Goal: Information Seeking & Learning: Learn about a topic

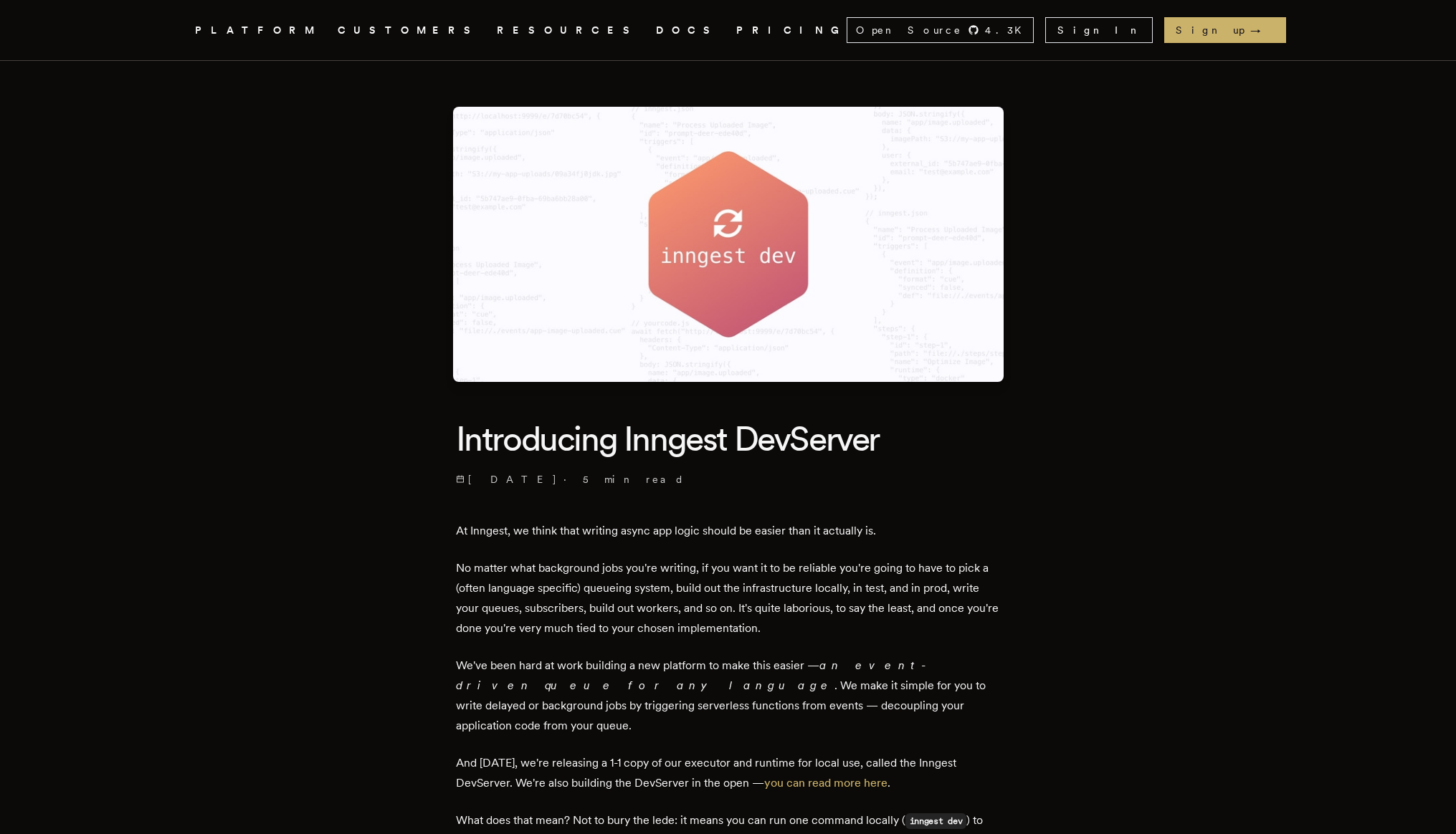
click at [655, 28] on link "DOCS" at bounding box center [687, 31] width 63 height 18
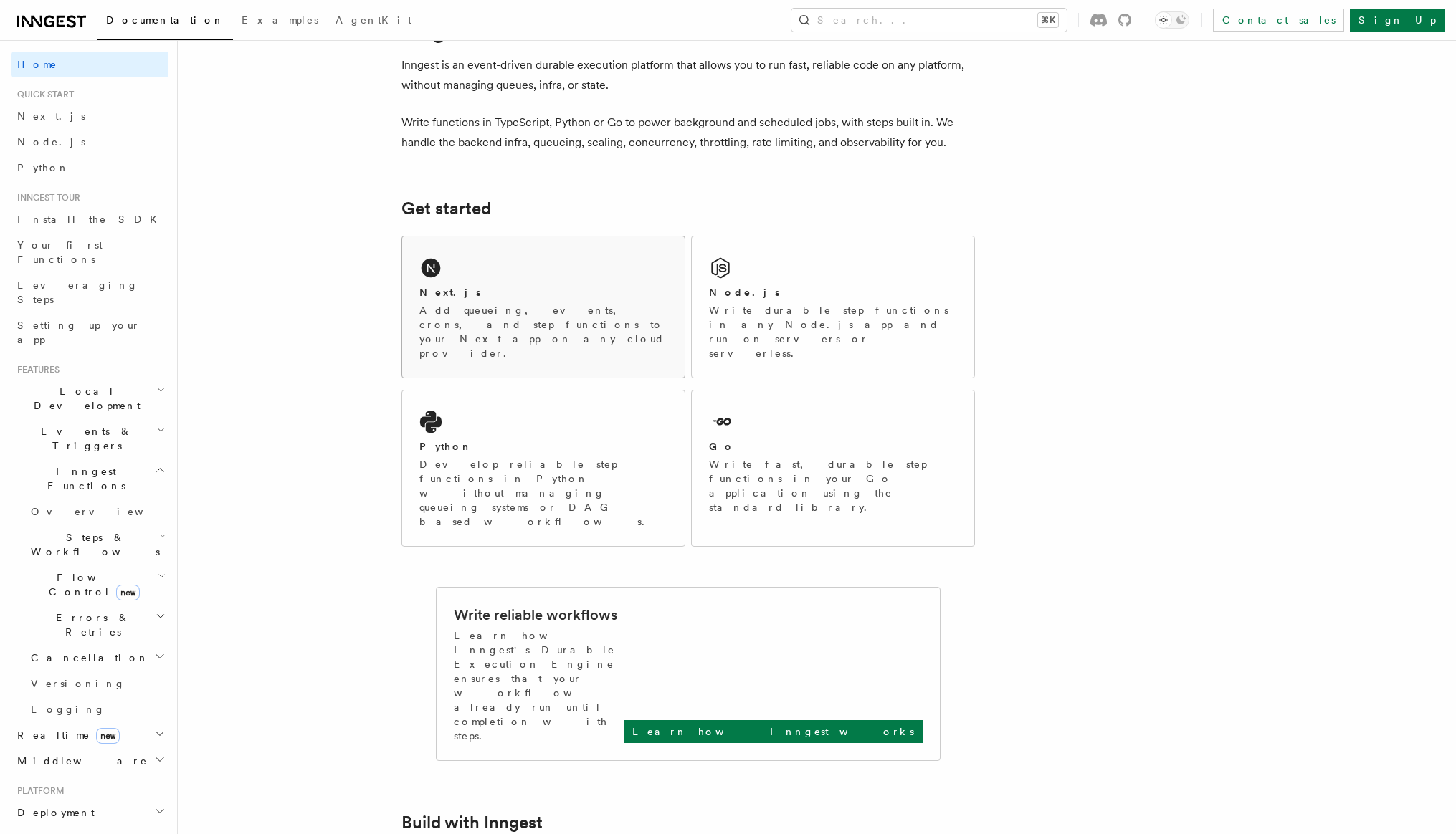
scroll to position [66, 0]
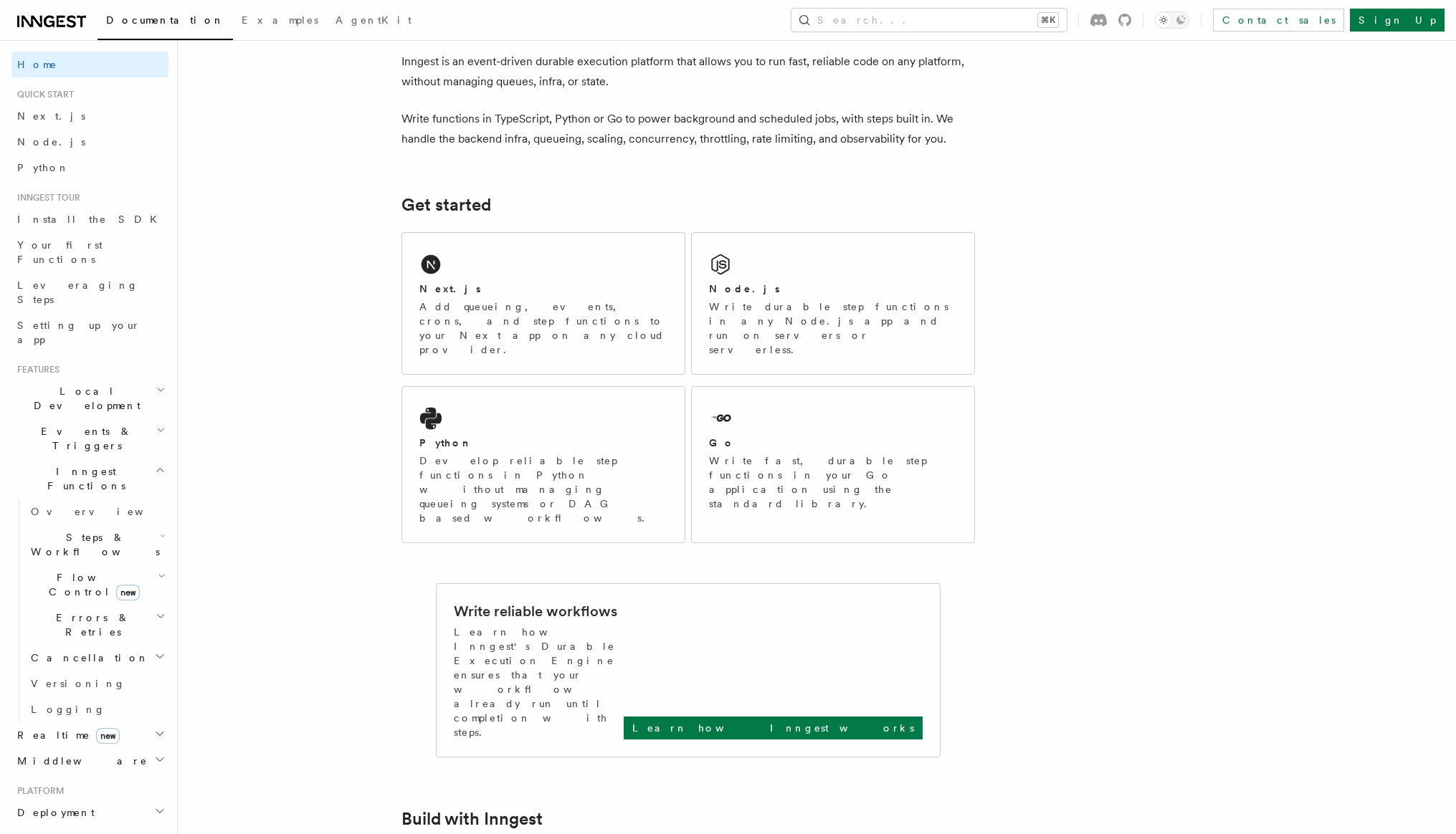
click at [690, 350] on div "Next.js Add queueing, events, crons, and step functions to your Next app on any…" at bounding box center [688, 387] width 573 height 323
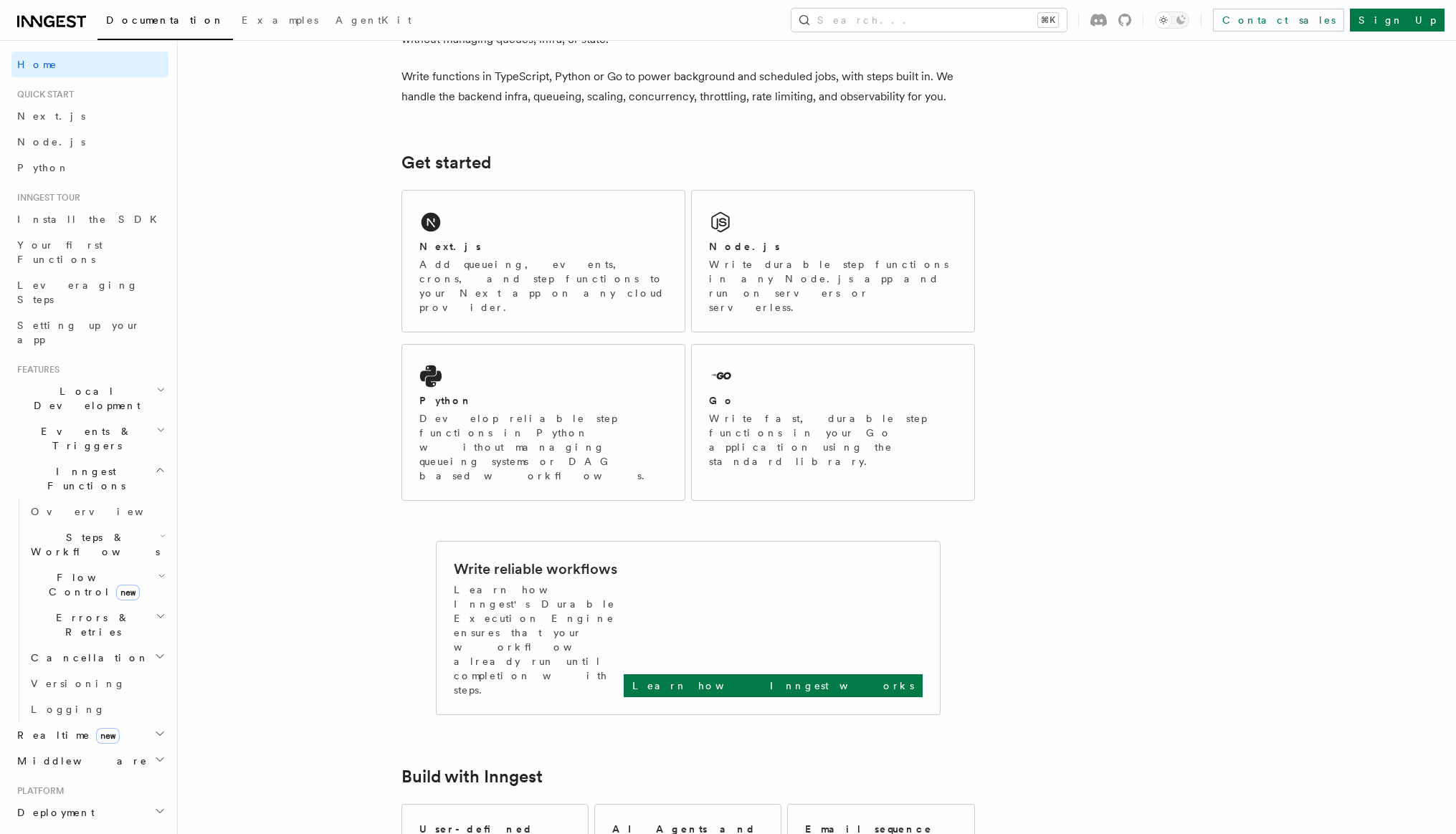
scroll to position [68, 0]
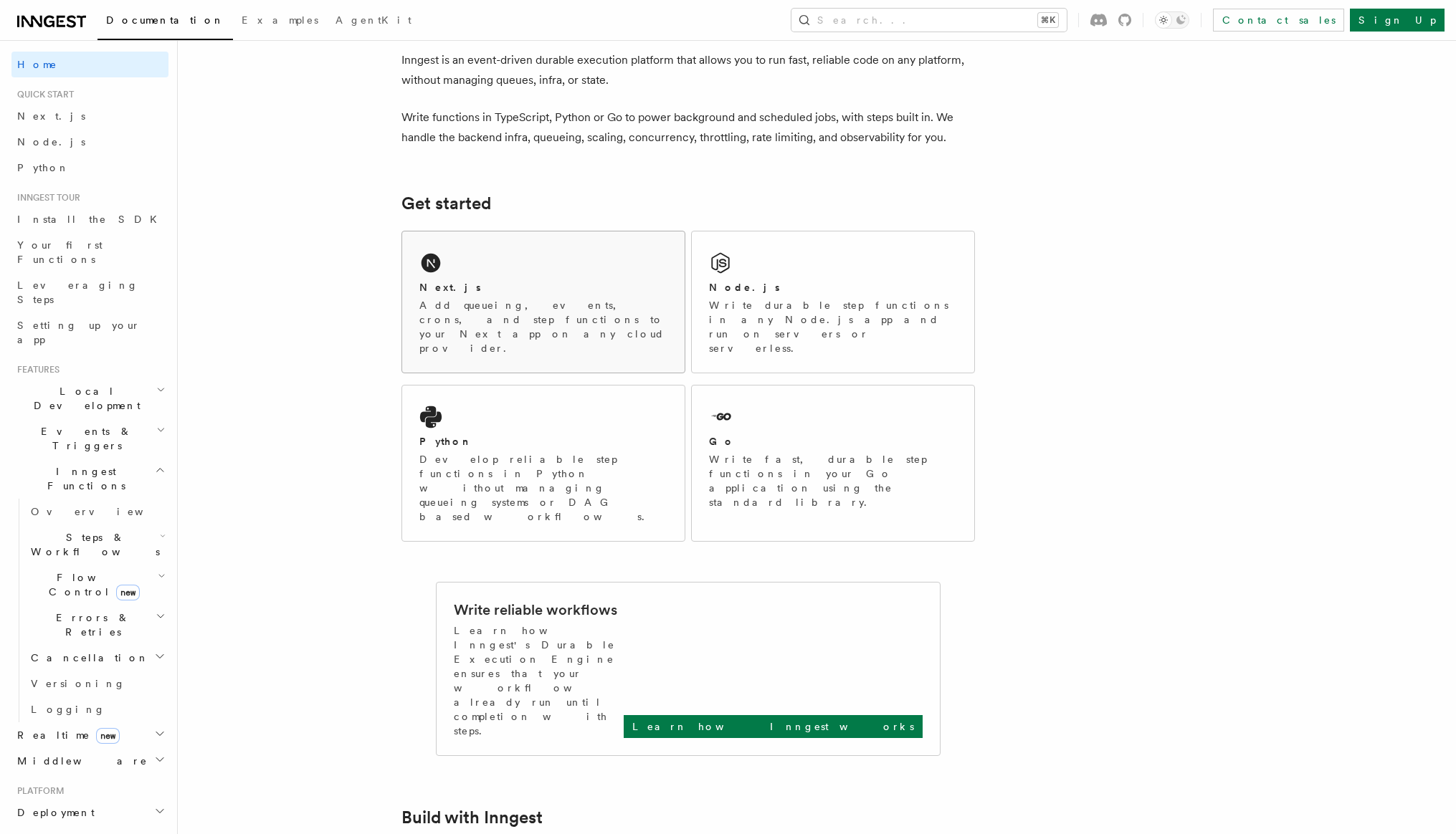
click at [536, 285] on div "Next.js" at bounding box center [543, 288] width 248 height 15
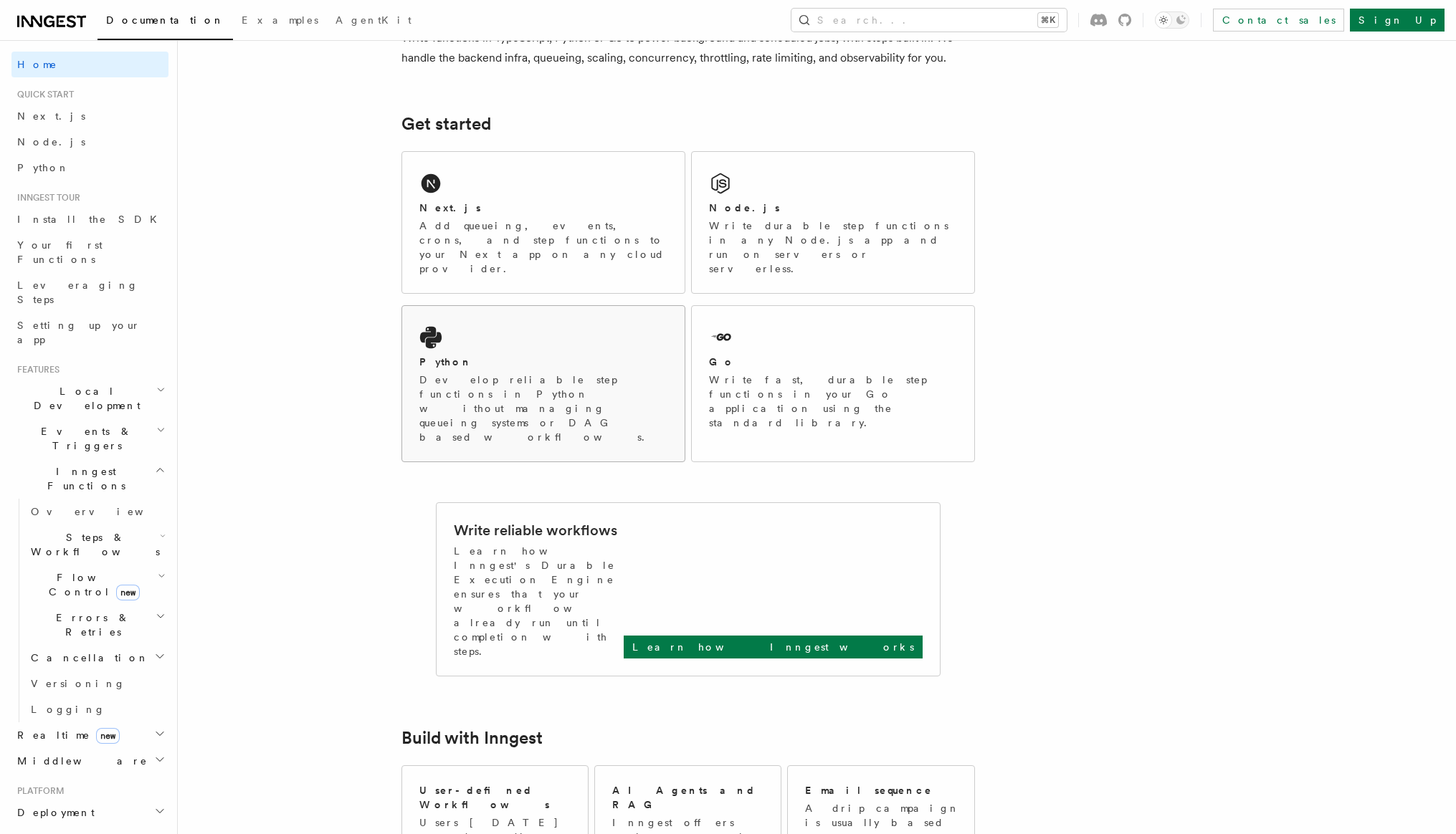
scroll to position [166, 0]
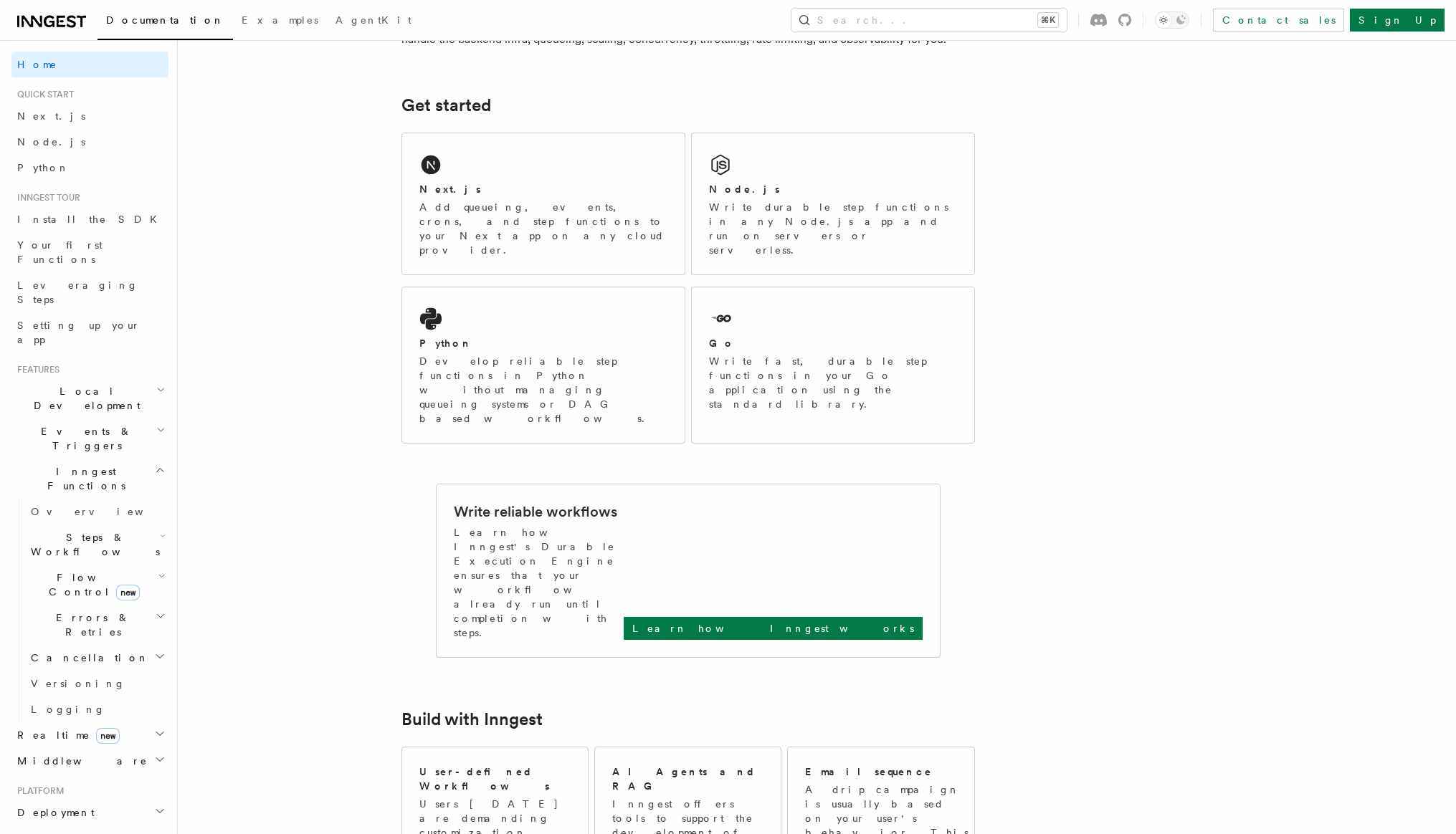
click at [665, 502] on div "Write reliable workflows" at bounding box center [687, 512] width 468 height 21
click at [893, 621] on p "Learn how Inngest works" at bounding box center [773, 628] width 281 height 14
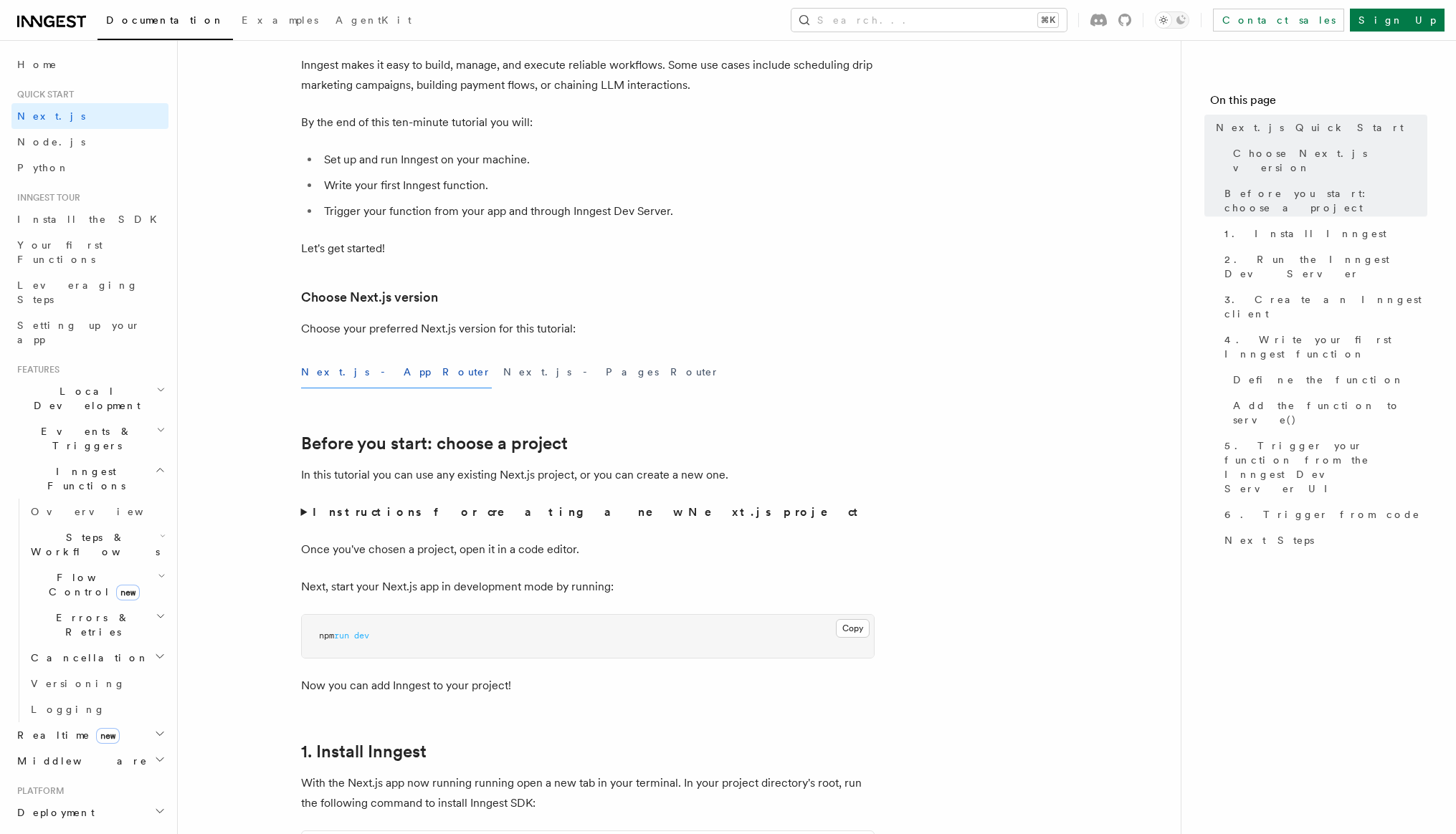
scroll to position [142, 0]
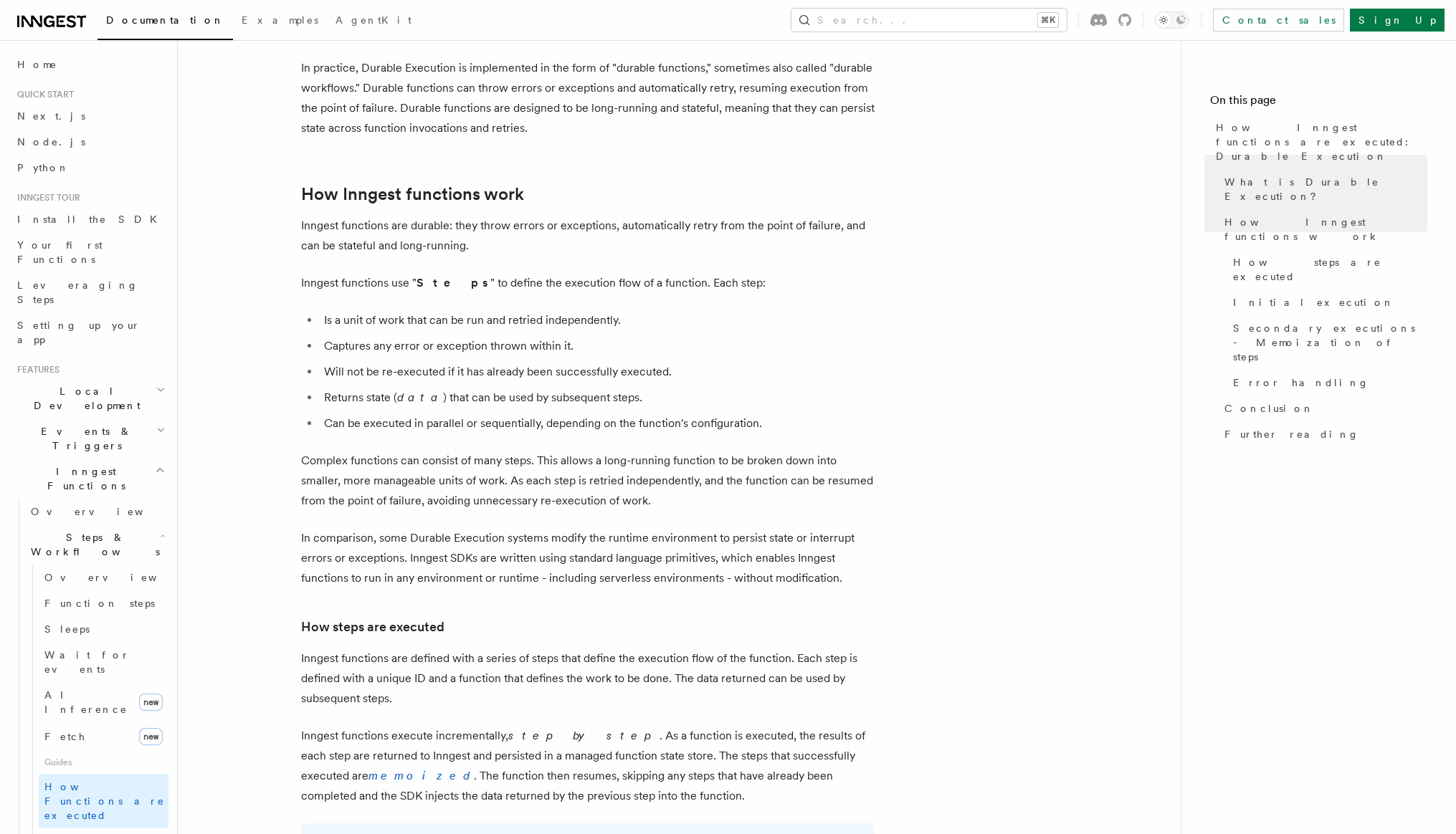
scroll to position [510, 0]
click at [102, 682] on link "AI Inference new" at bounding box center [104, 702] width 130 height 40
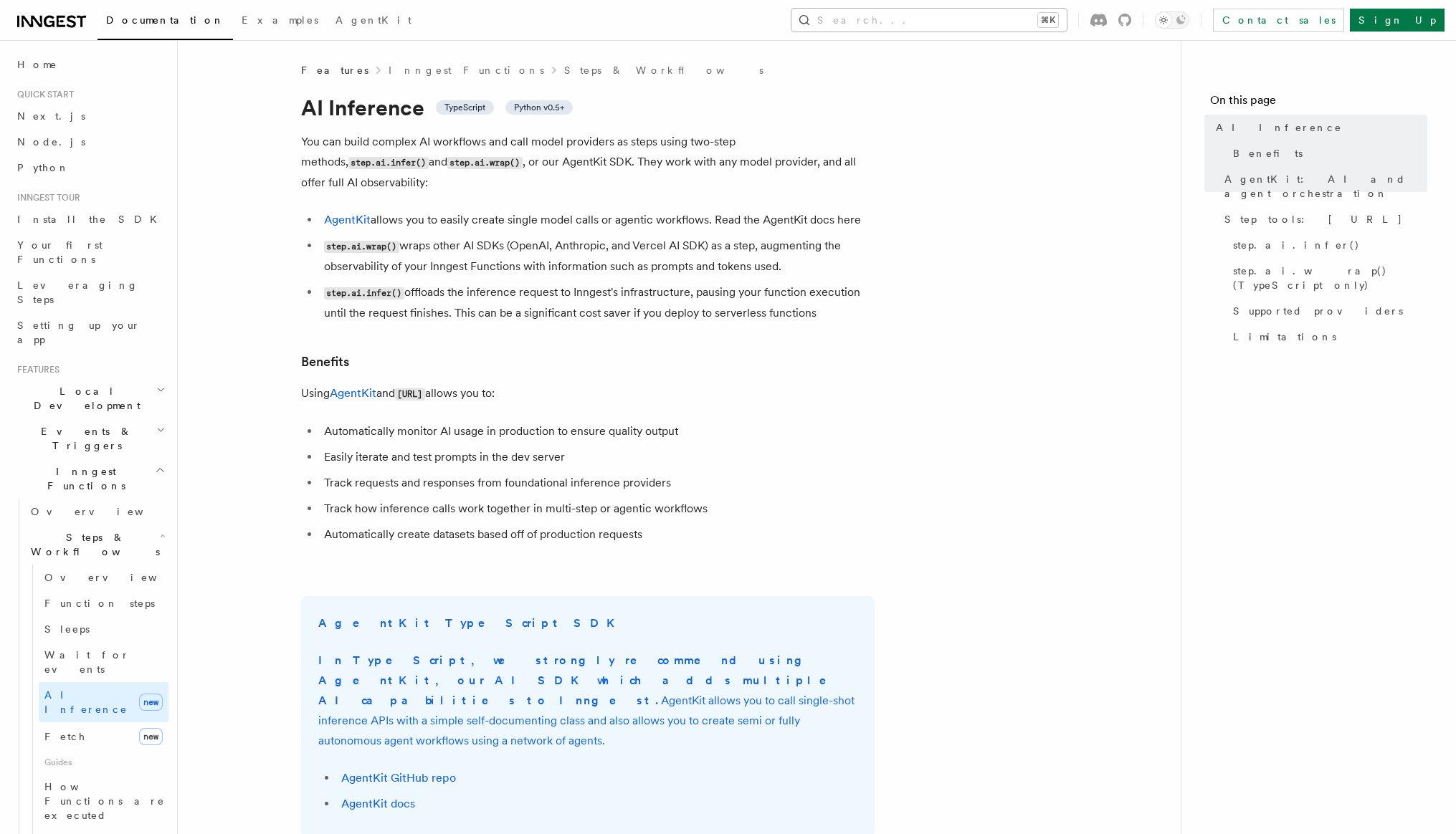
click at [976, 25] on button "Search... ⌘K" at bounding box center [928, 20] width 275 height 23
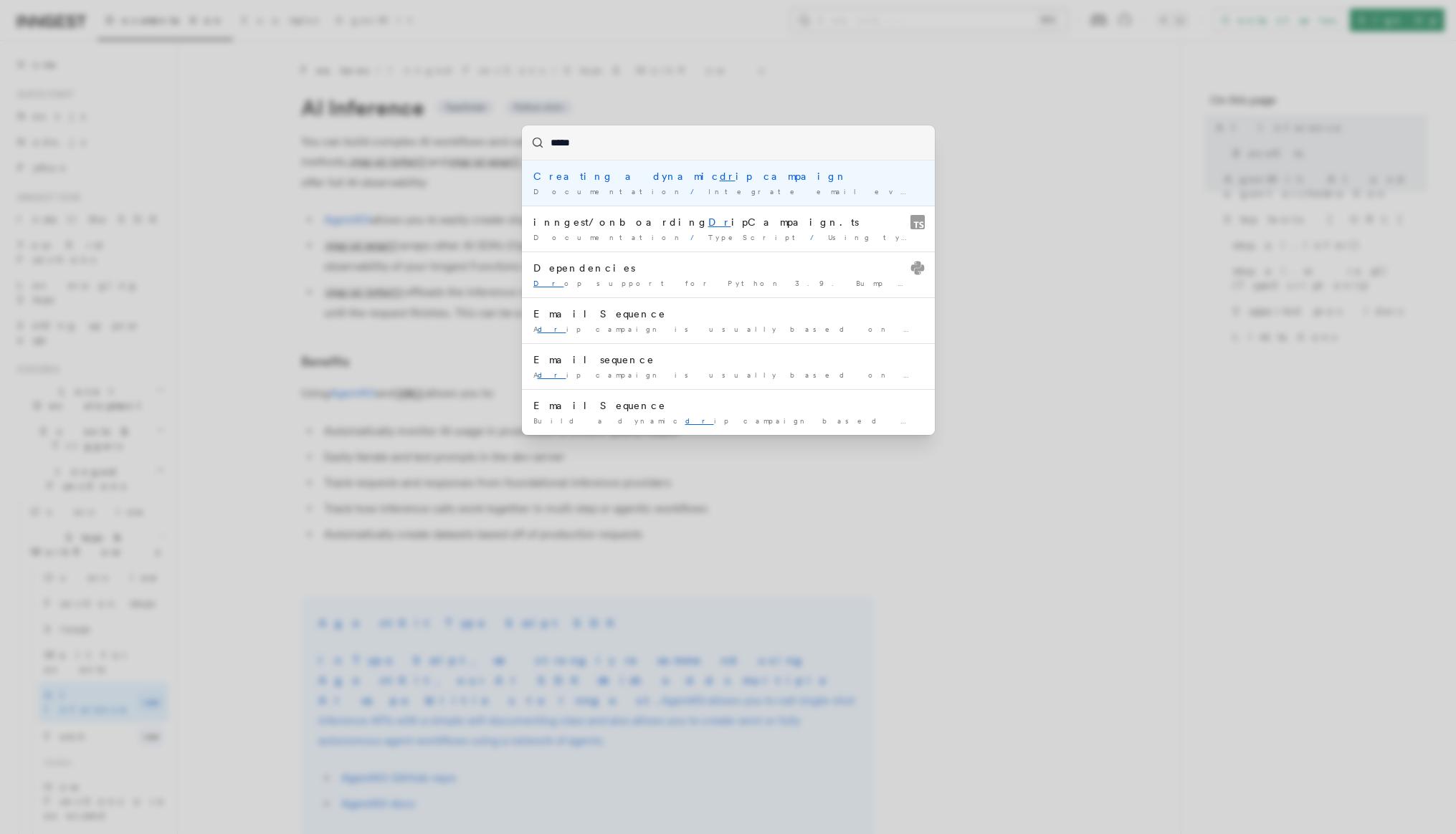
type input "******"
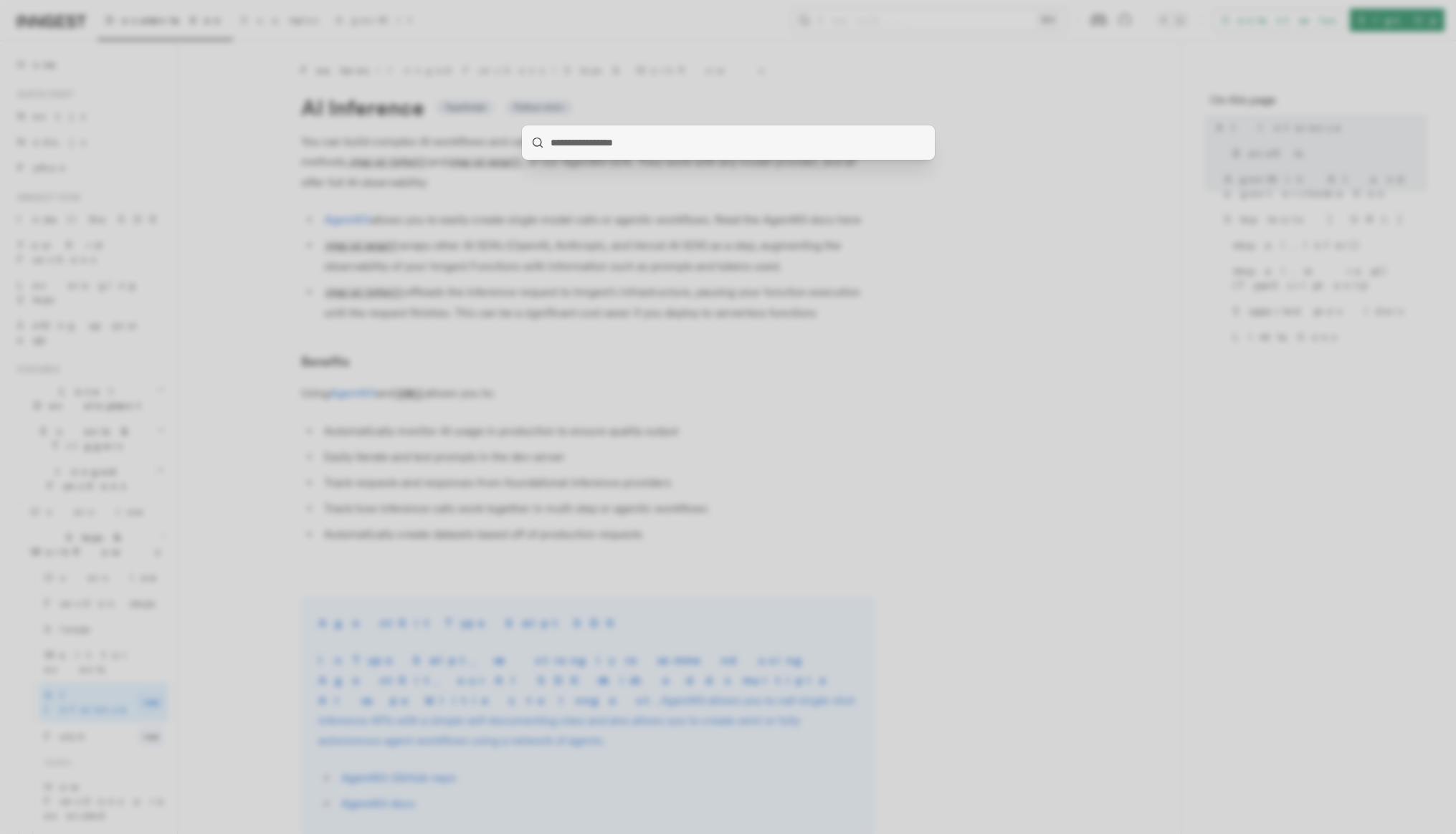
click at [970, 182] on div at bounding box center [728, 417] width 1456 height 834
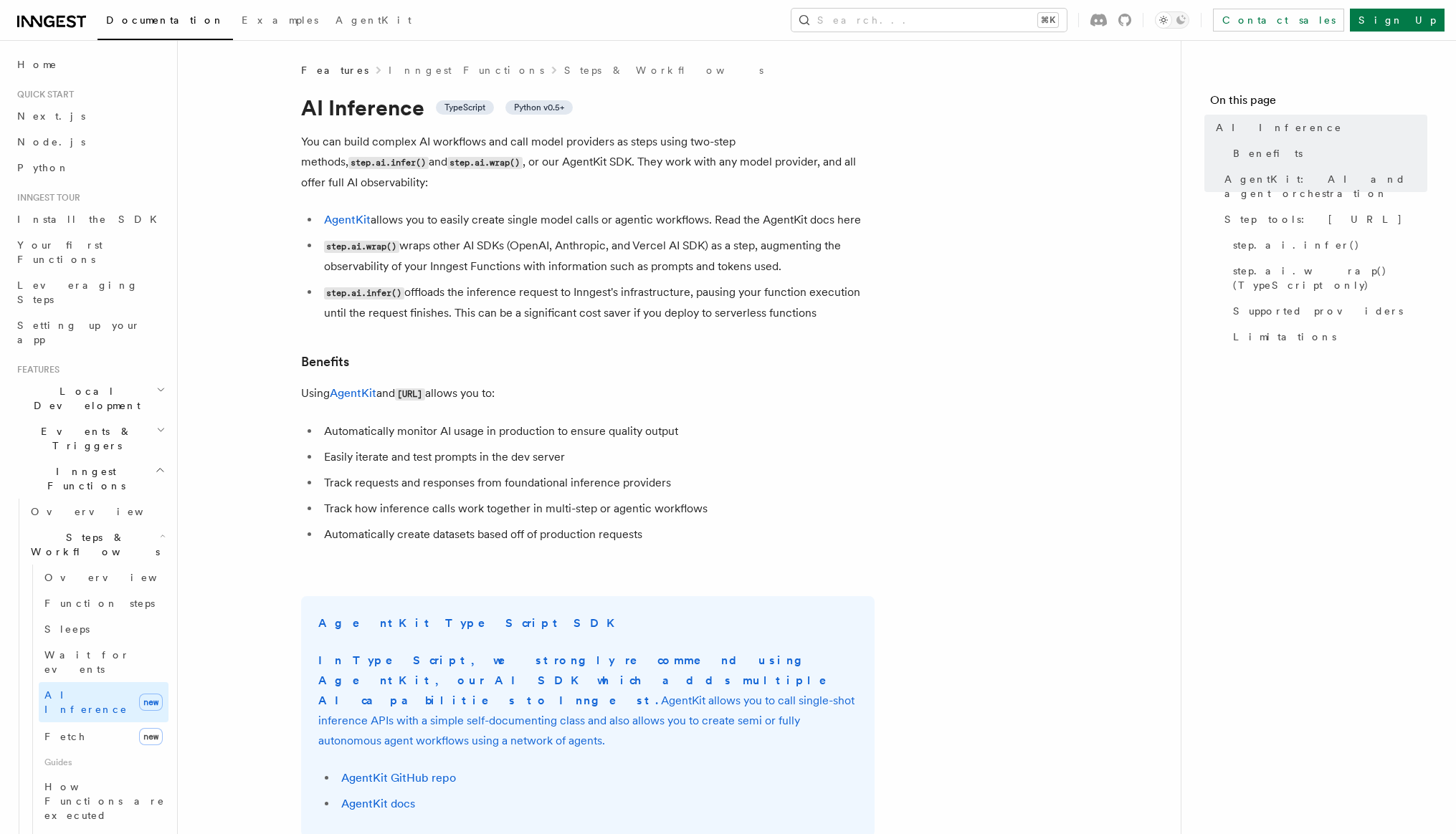
click at [84, 385] on span "Local Development" at bounding box center [84, 399] width 145 height 29
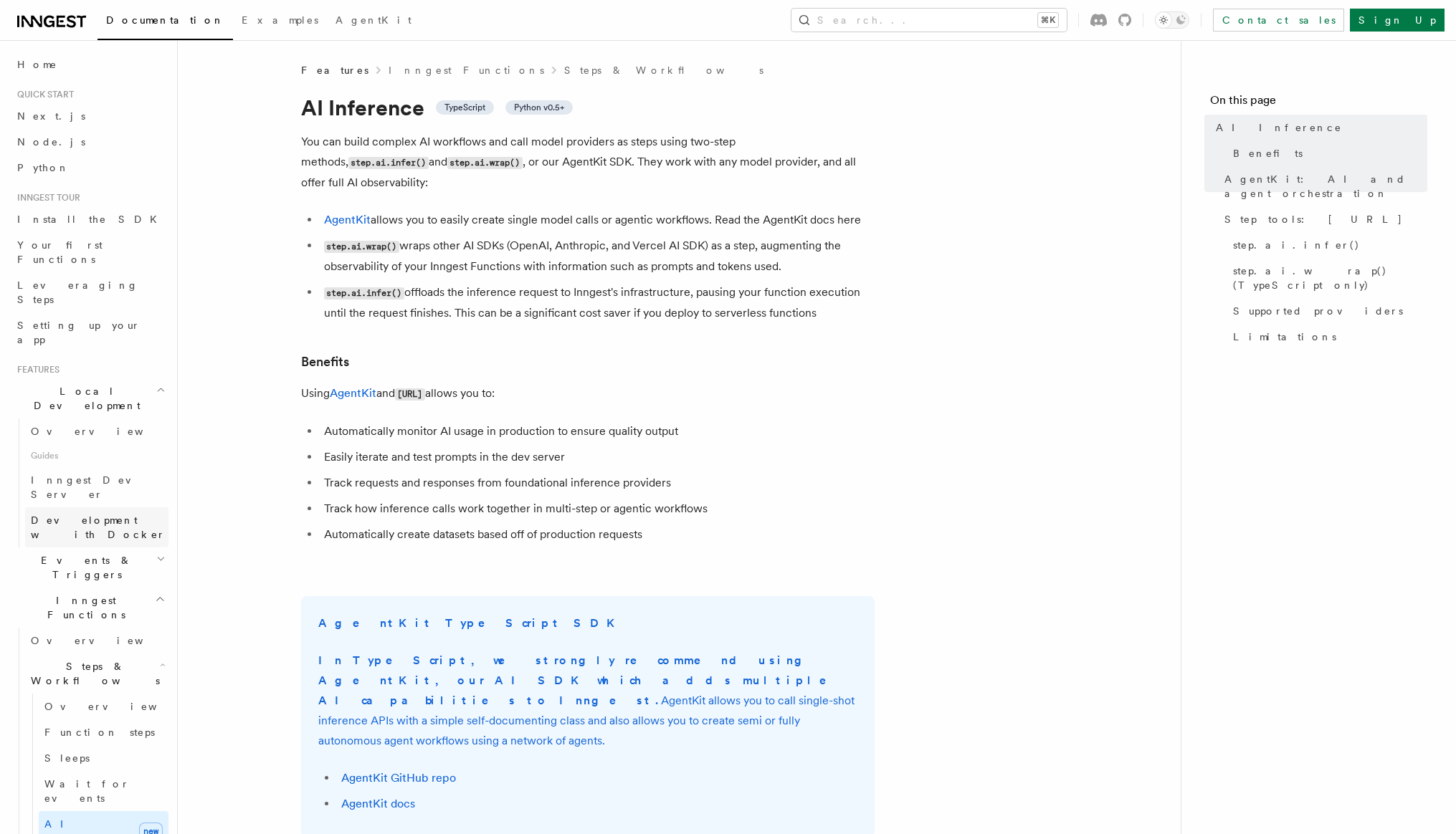
click at [81, 508] on link "Development with Docker" at bounding box center [96, 528] width 143 height 40
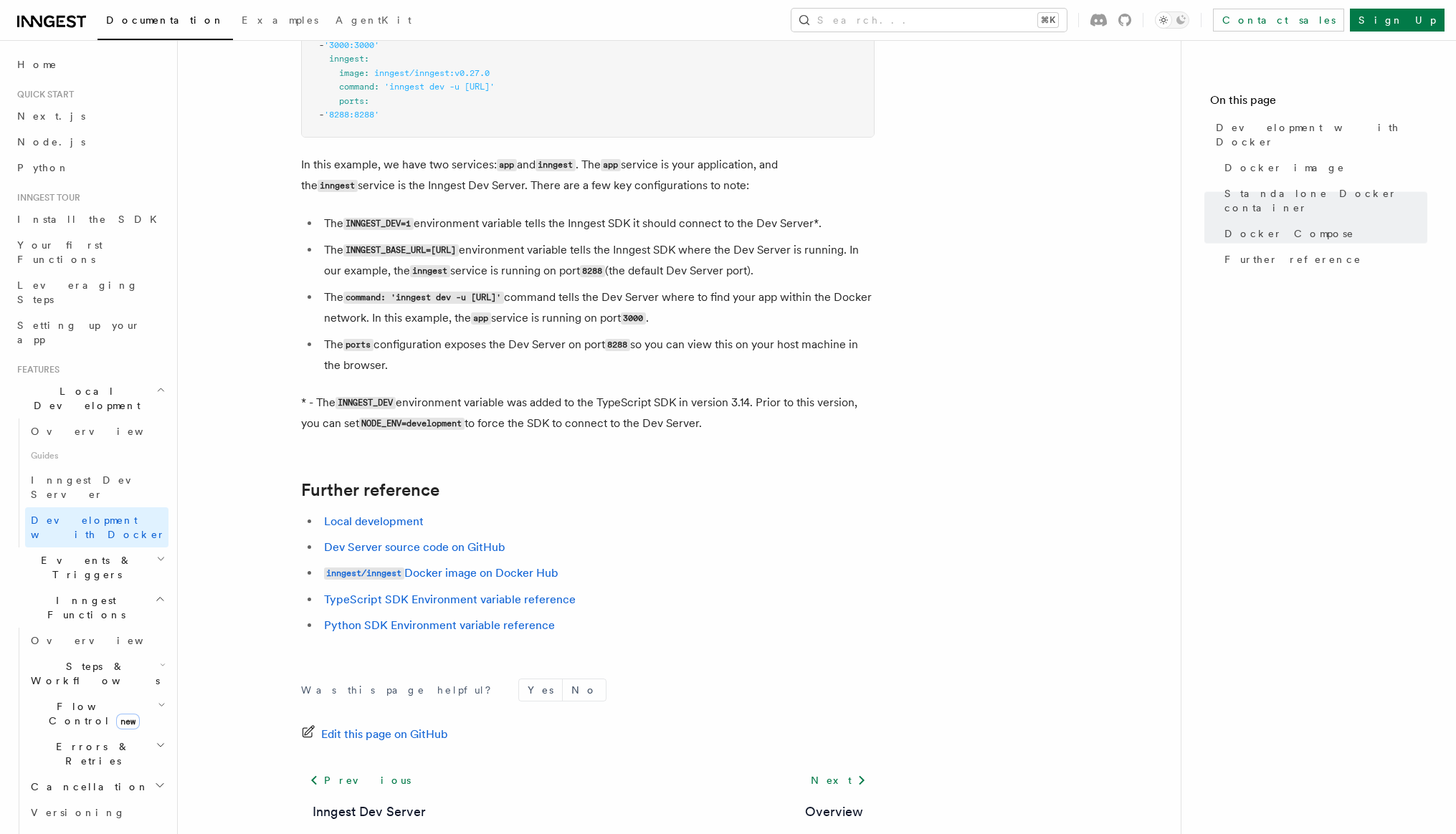
scroll to position [1193, 0]
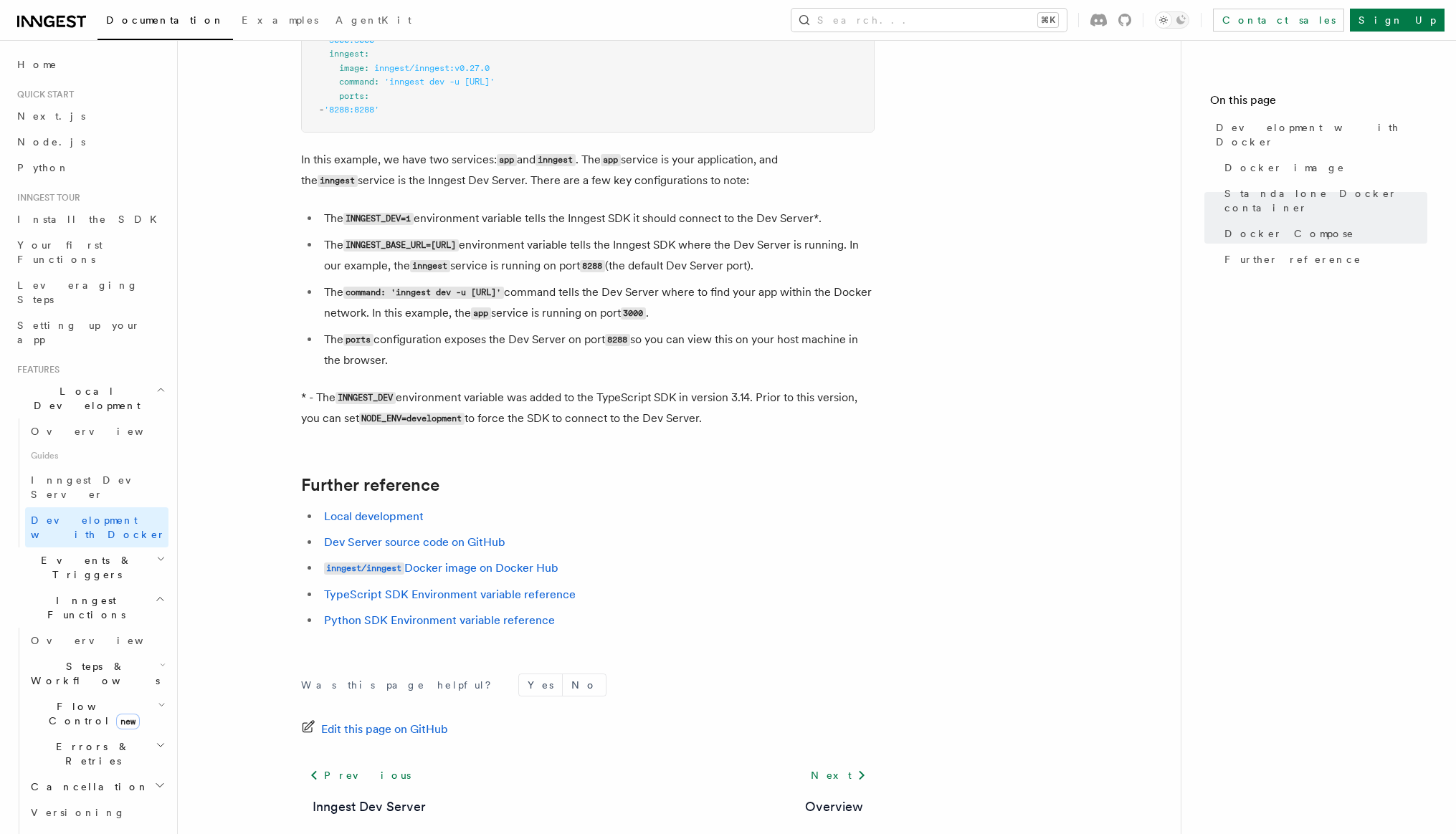
click at [609, 653] on div "Was this page helpful? Yes No Edit this page on GitHub Previous Inngest Dev Ser…" at bounding box center [587, 779] width 573 height 267
click at [80, 780] on span "Cancellation" at bounding box center [87, 786] width 124 height 14
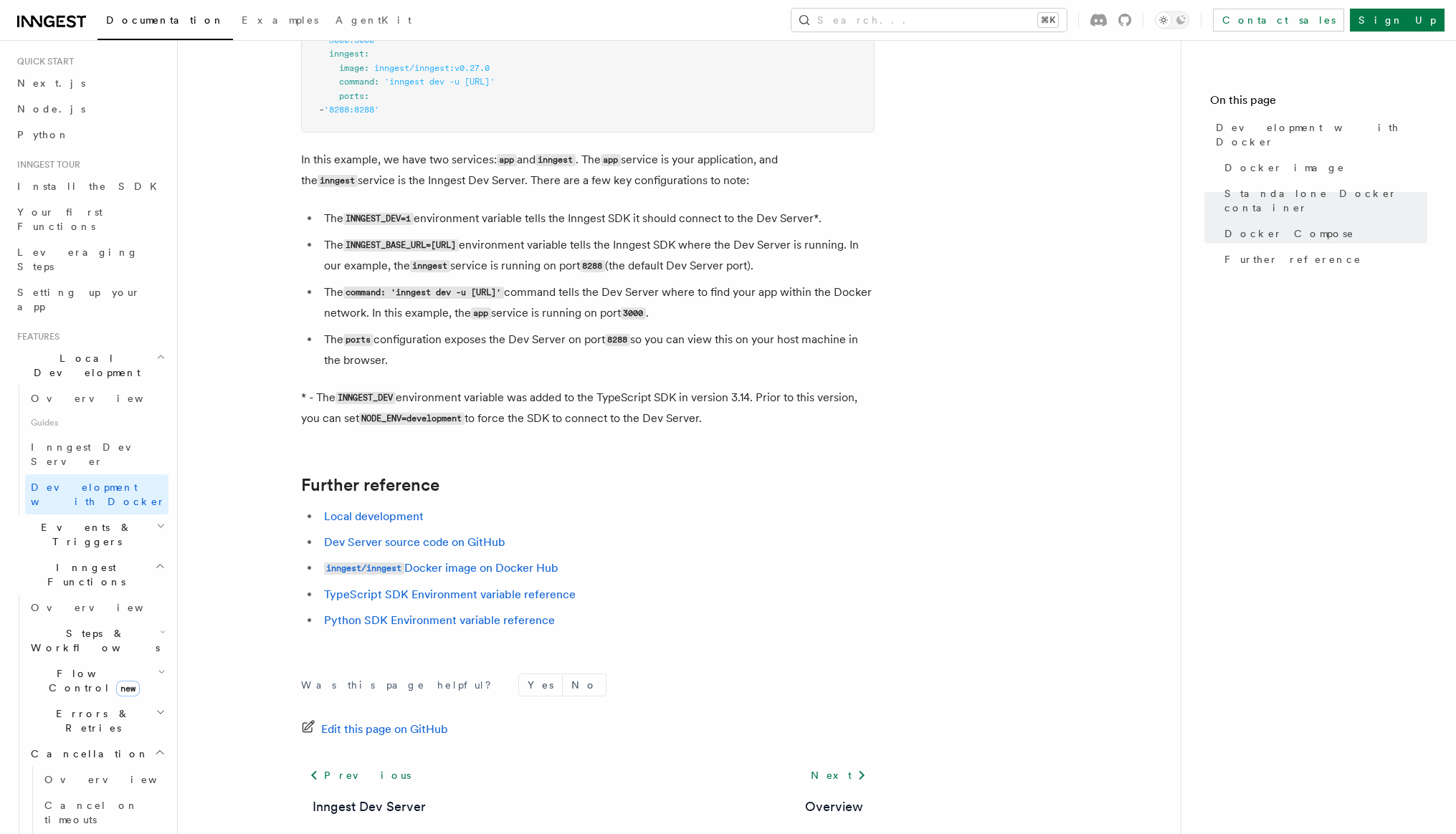
scroll to position [48, 0]
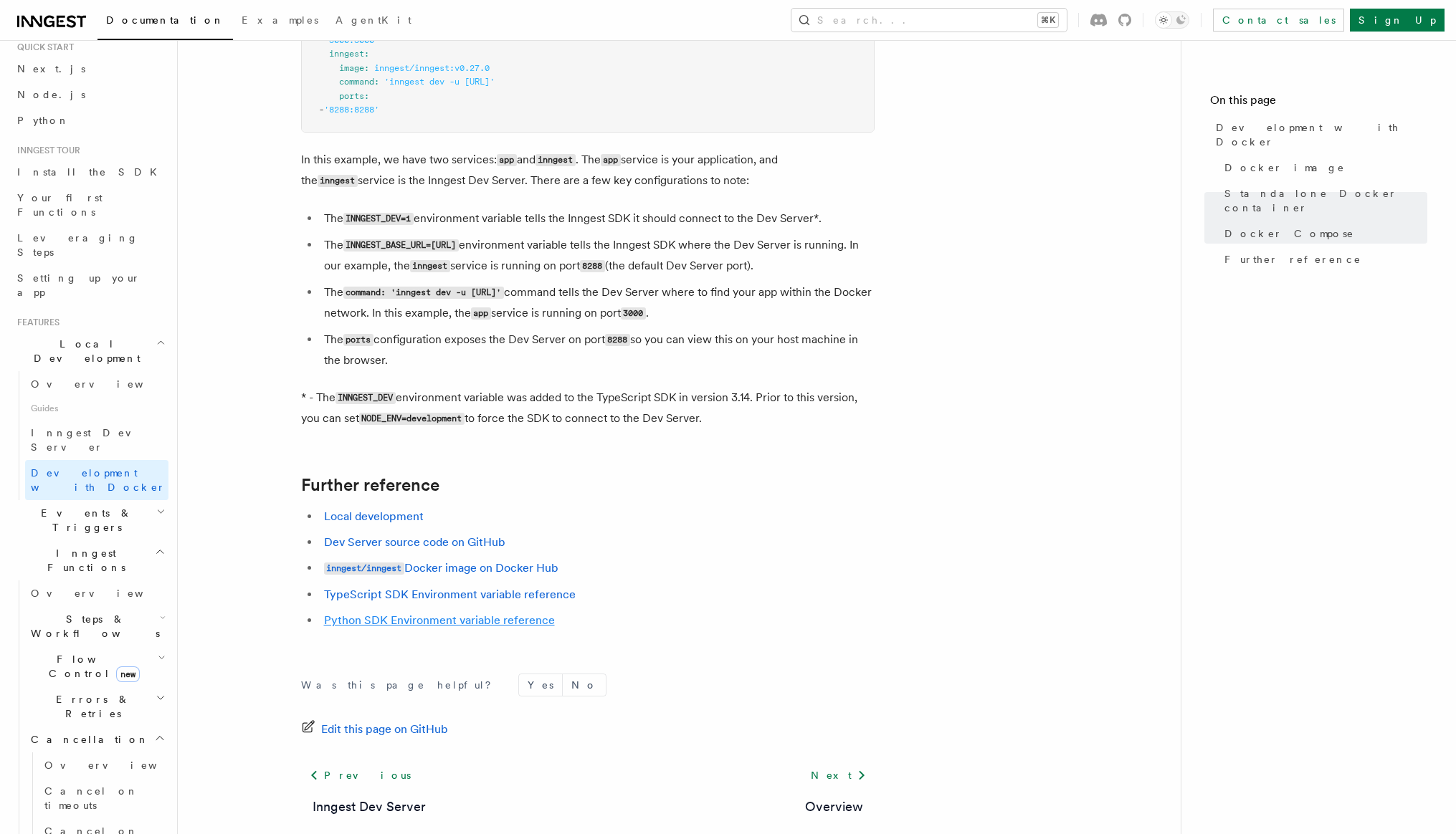
click at [416, 627] on link "Python SDK Environment variable reference" at bounding box center [440, 620] width 231 height 13
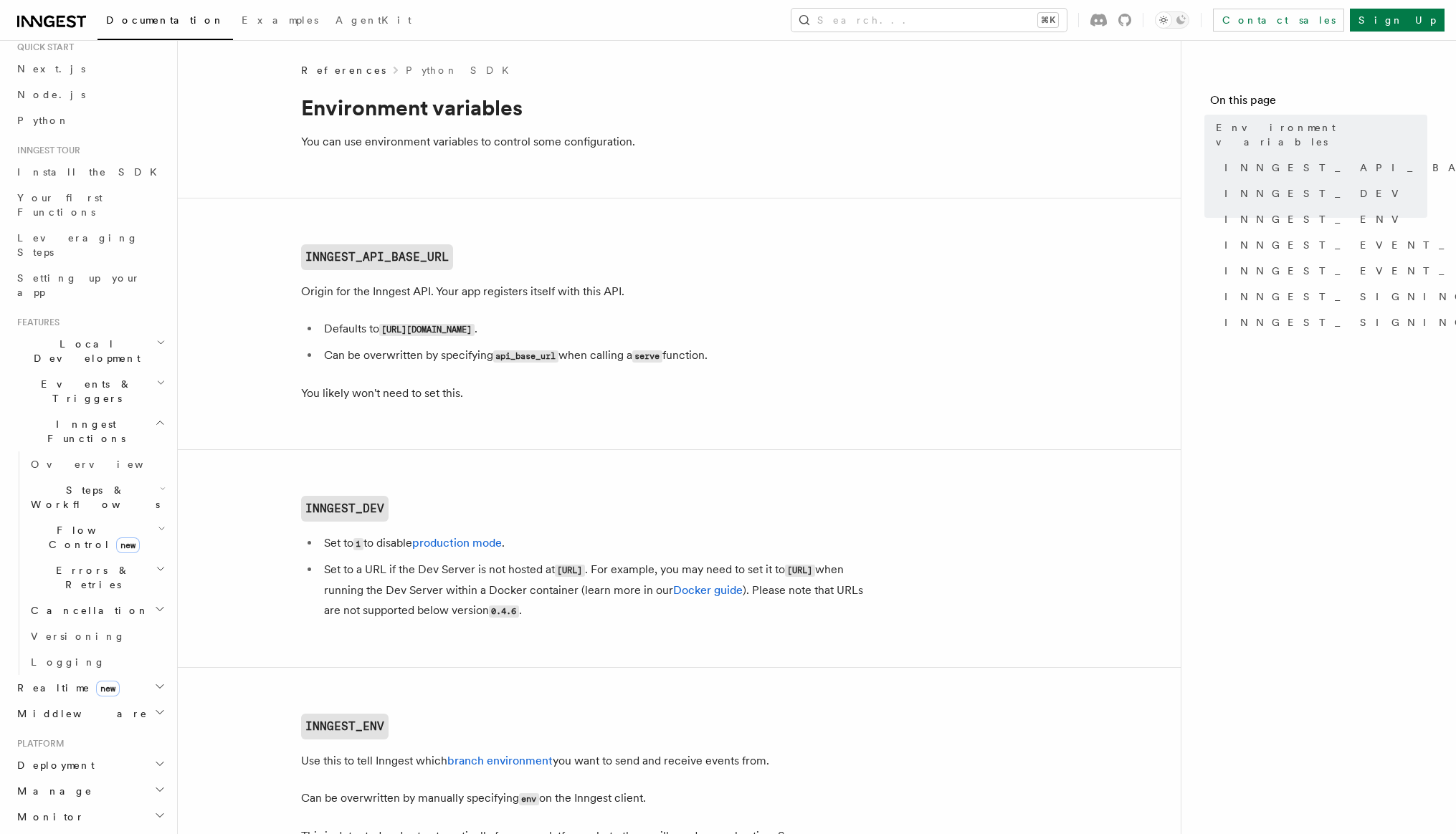
click at [109, 701] on h2 "Middleware" at bounding box center [90, 714] width 157 height 26
click at [88, 760] on span "Creating middleware" at bounding box center [92, 772] width 122 height 26
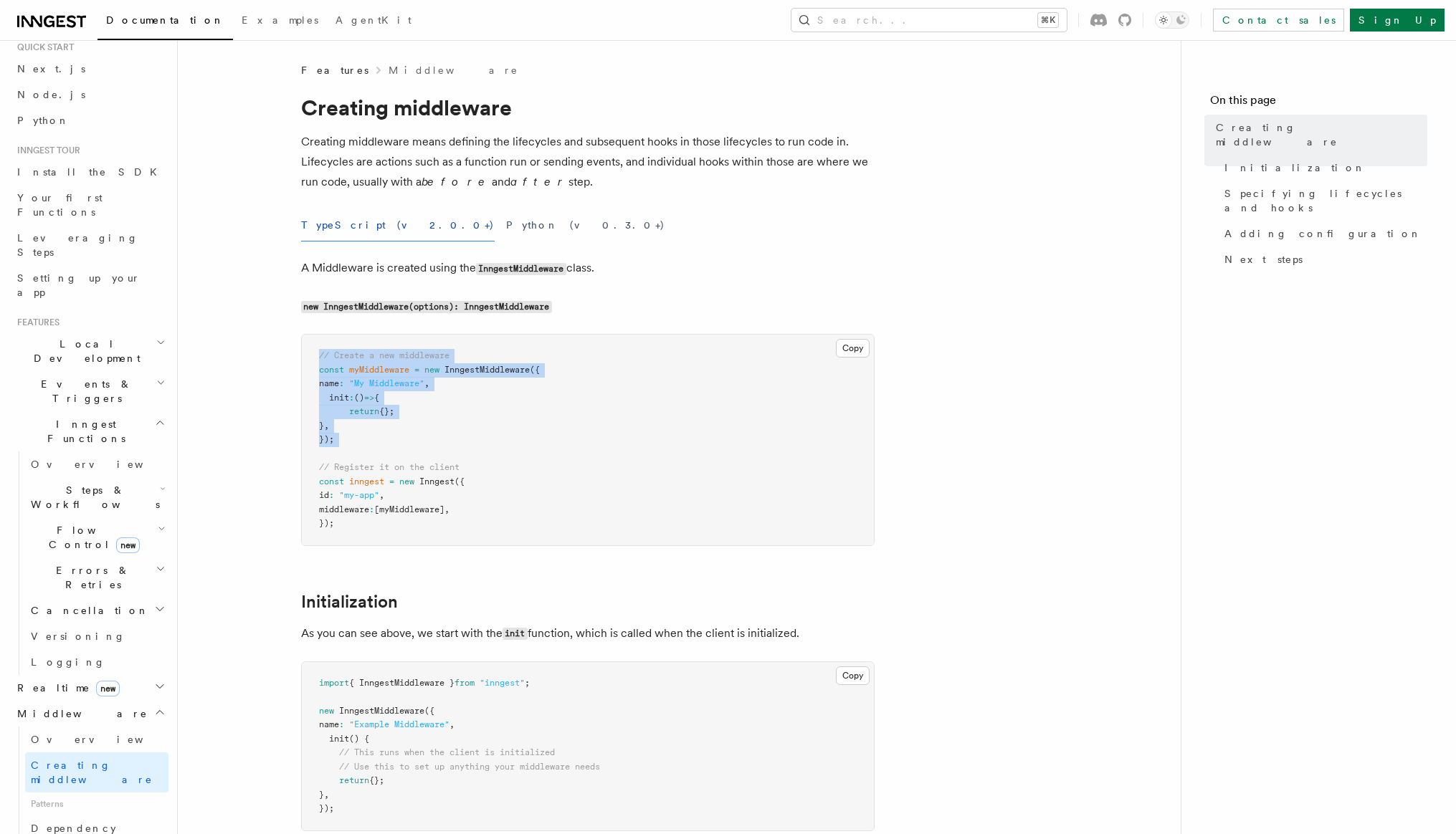
drag, startPoint x: 316, startPoint y: 355, endPoint x: 338, endPoint y: 457, distance: 104.3
click at [338, 458] on pre "// Create a new middleware const myMiddleware = new InngestMiddleware ({ name :…" at bounding box center [587, 440] width 572 height 211
click at [538, 445] on pre "// Create a new middleware const myMiddleware = new InngestMiddleware ({ name :…" at bounding box center [587, 440] width 572 height 211
click at [233, 13] on link "Examples" at bounding box center [280, 22] width 94 height 34
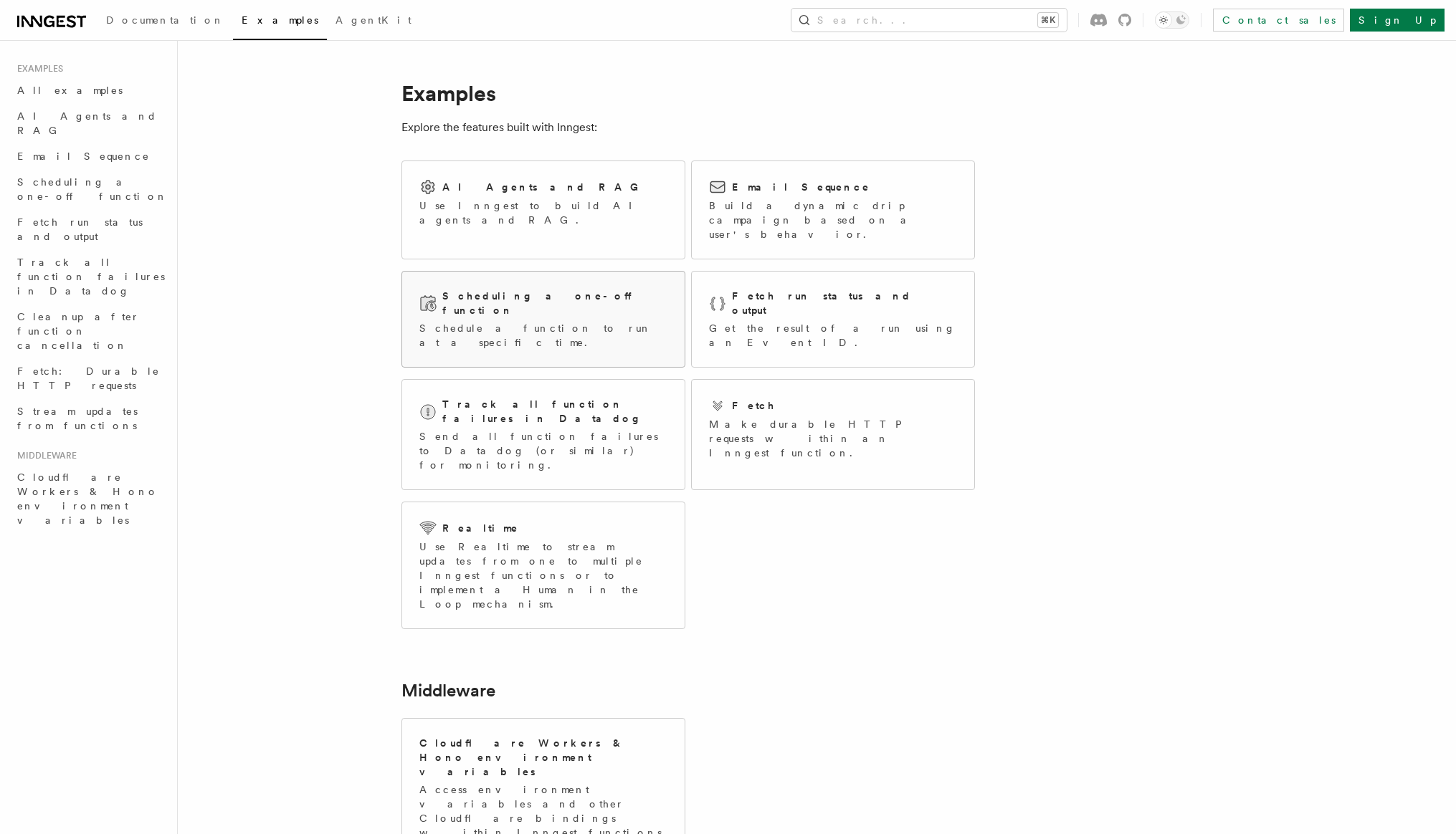
click at [534, 322] on p "Schedule a function to run at a specific time." at bounding box center [543, 336] width 248 height 29
click at [816, 206] on p "Build a dynamic drip campaign based on a user's behavior." at bounding box center [833, 219] width 248 height 43
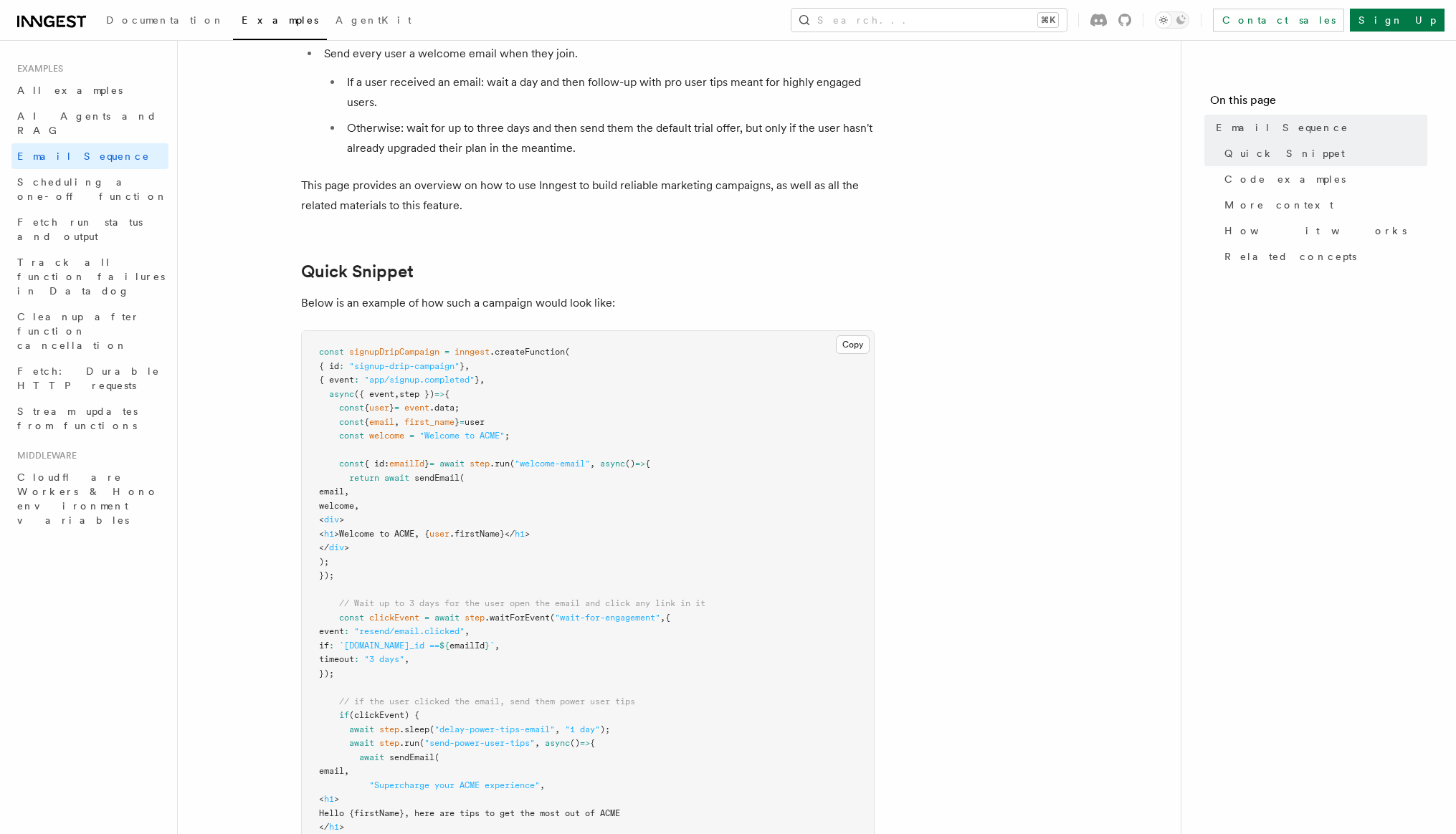
scroll to position [176, 0]
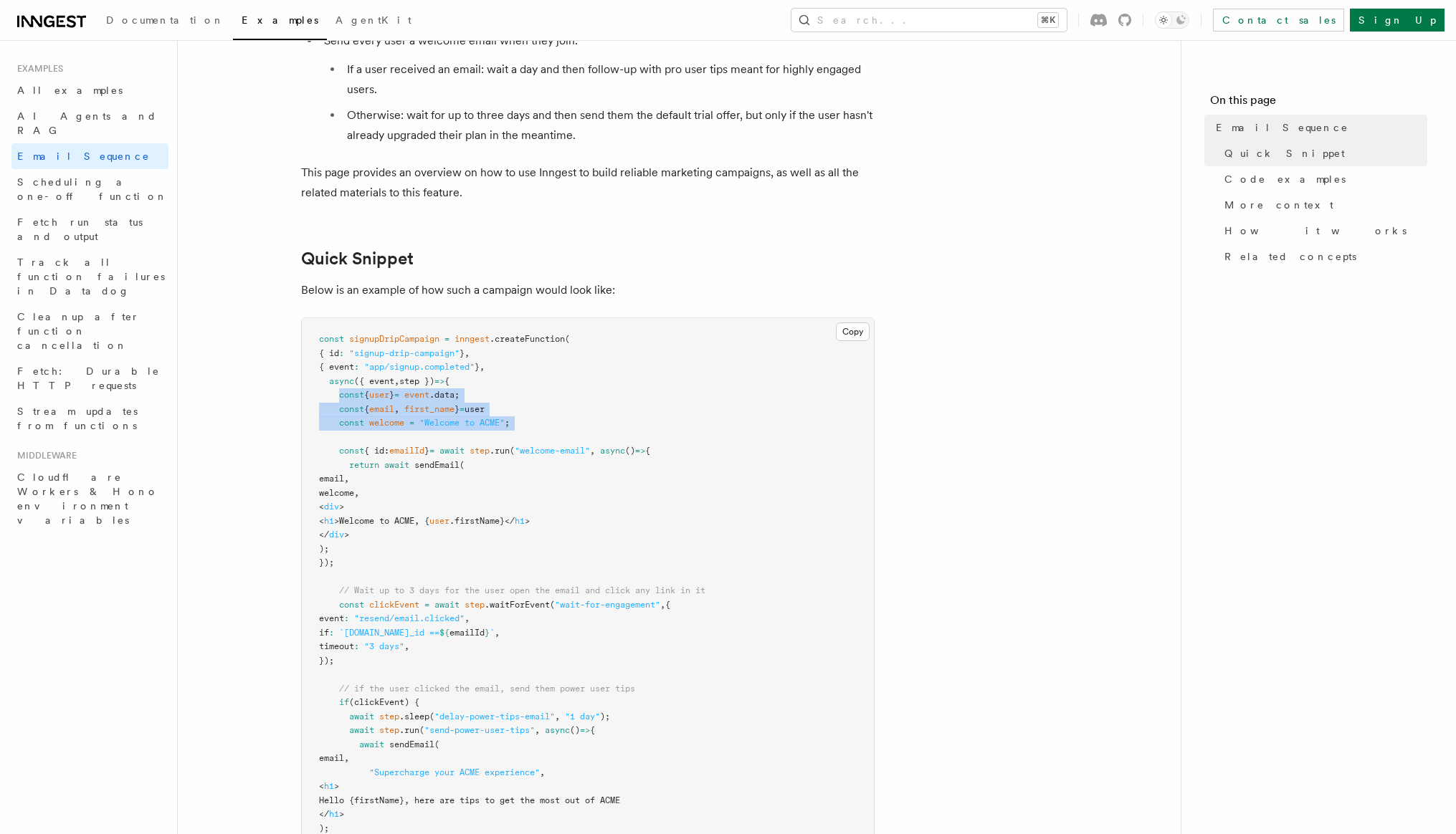
drag, startPoint x: 338, startPoint y: 396, endPoint x: 532, endPoint y: 430, distance: 197.0
click at [532, 430] on pre "const signupDripCampaign = inngest .createFunction ( { id : "signup-drip-campai…" at bounding box center [587, 745] width 572 height 854
click at [488, 461] on pre "const signupDripCampaign = inngest .createFunction ( { id : "signup-drip-campai…" at bounding box center [587, 745] width 572 height 854
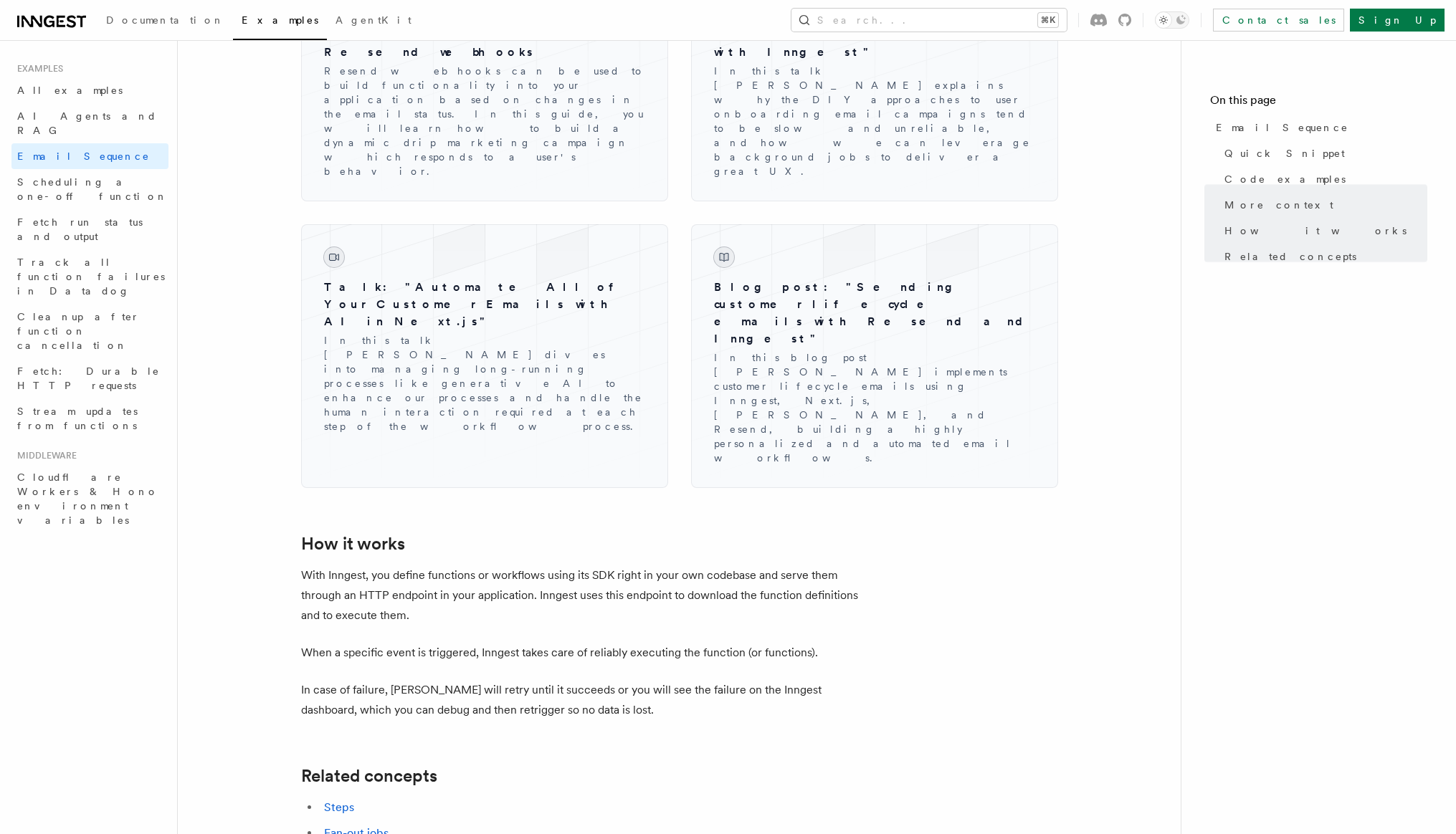
scroll to position [2030, 0]
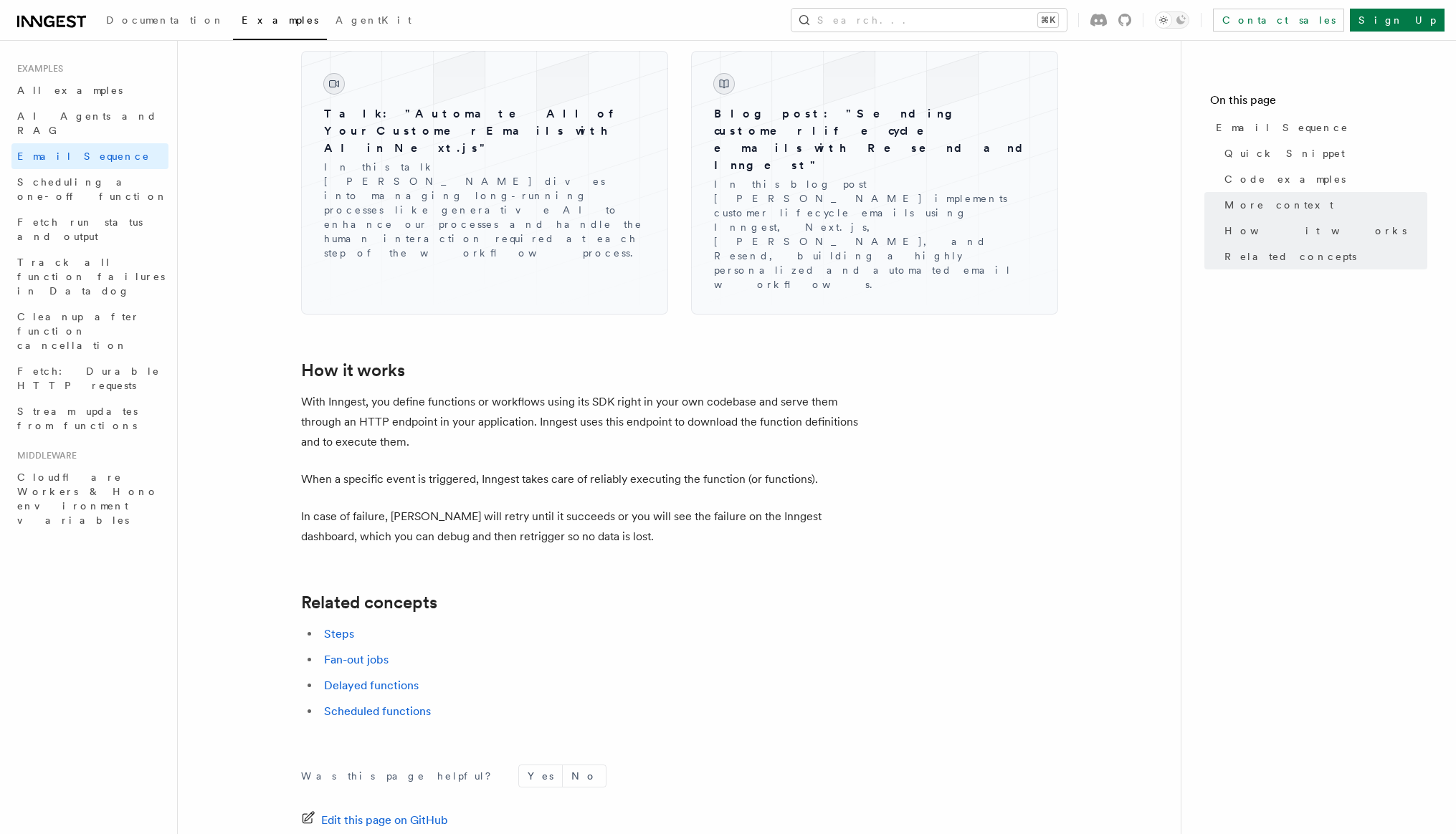
click at [488, 624] on li "Steps" at bounding box center [596, 634] width 554 height 20
click at [589, 593] on h2 "Related concepts" at bounding box center [587, 602] width 573 height 20
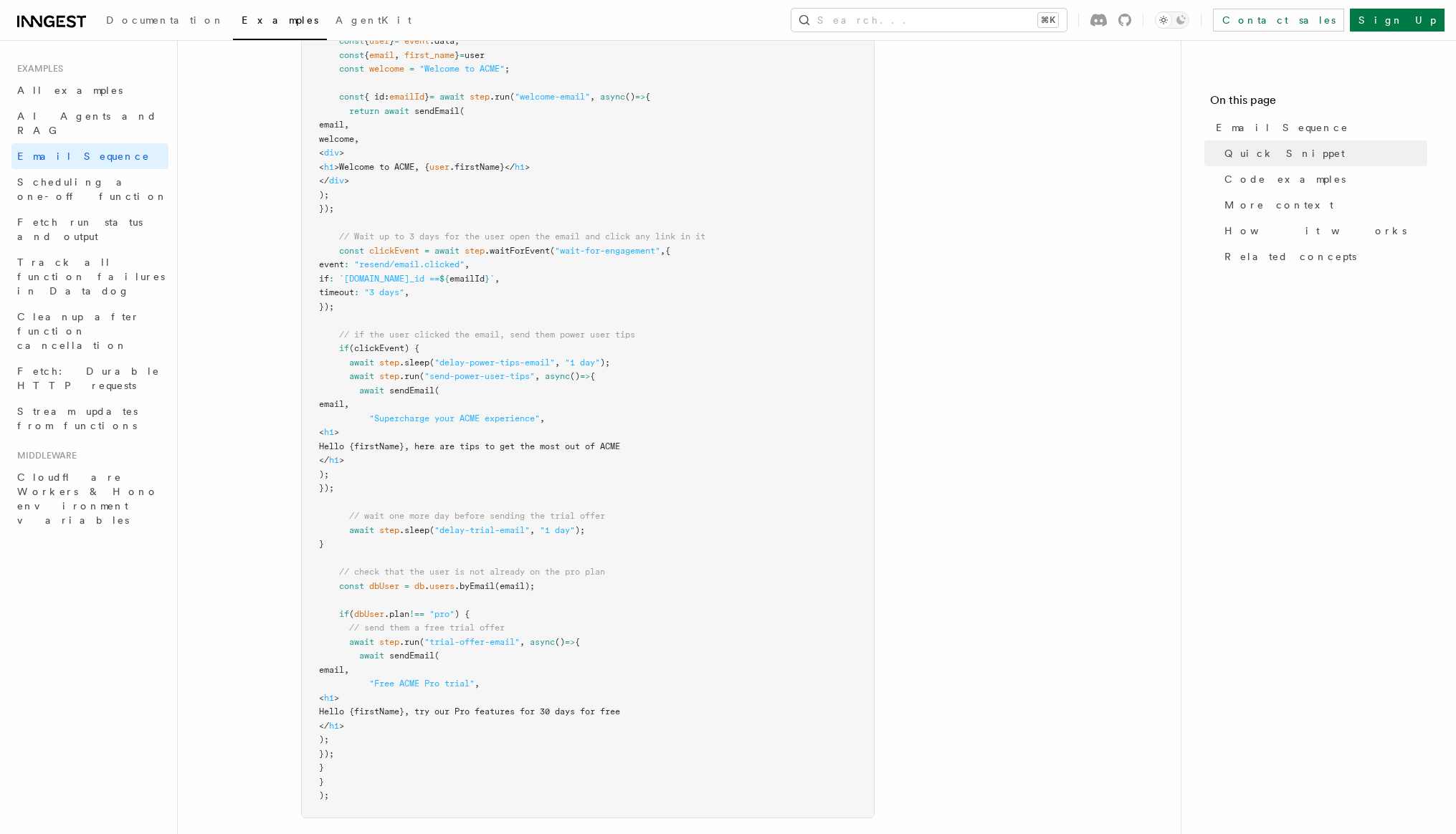
scroll to position [543, 0]
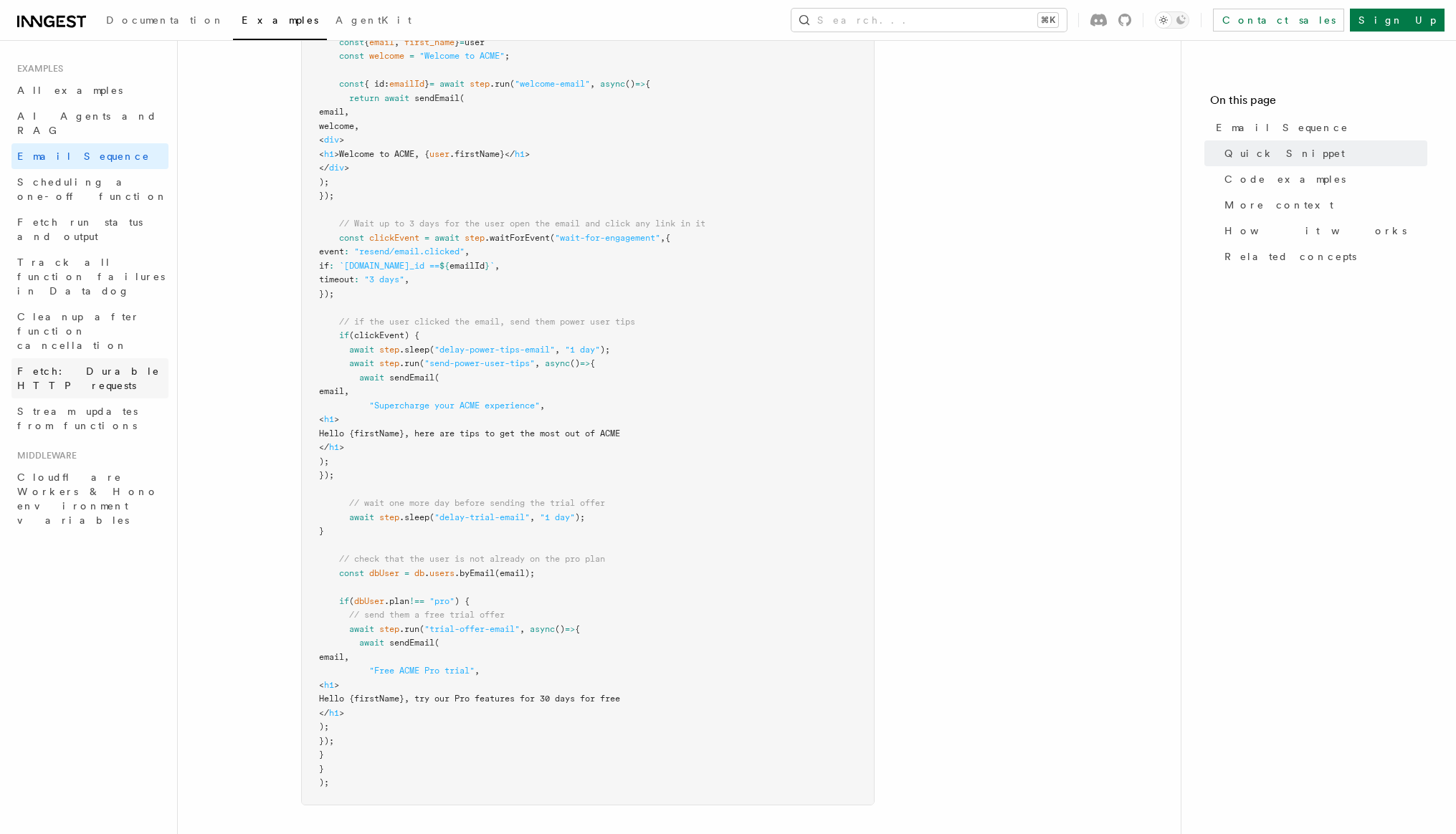
click at [124, 365] on span "Fetch: Durable HTTP requests" at bounding box center [88, 378] width 142 height 26
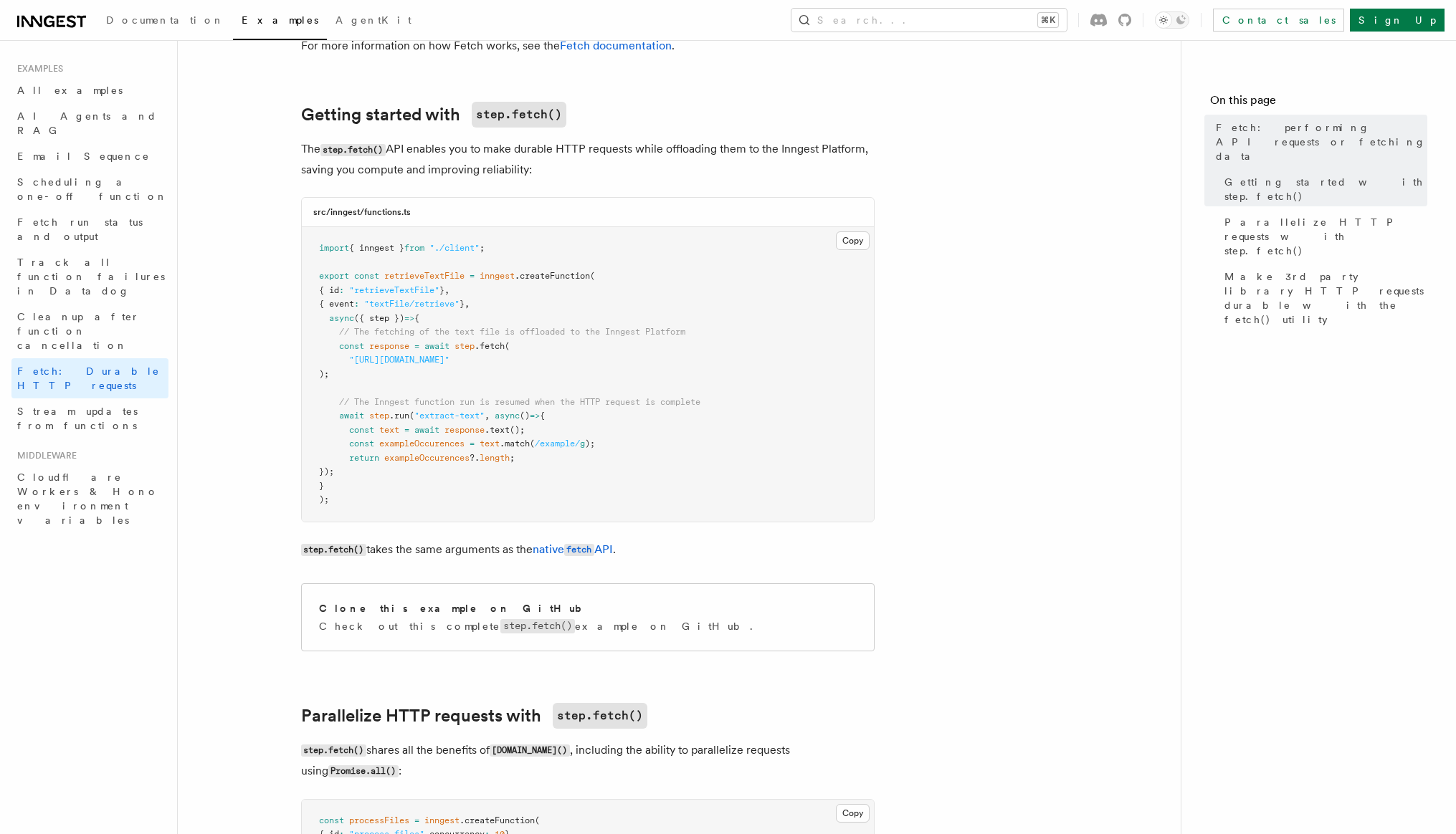
scroll to position [156, 0]
drag, startPoint x: 499, startPoint y: 300, endPoint x: 330, endPoint y: 301, distance: 169.0
click at [329, 301] on pre "import { inngest } from "./client" ; export const retrieveTextFile = inngest .c…" at bounding box center [587, 372] width 572 height 295
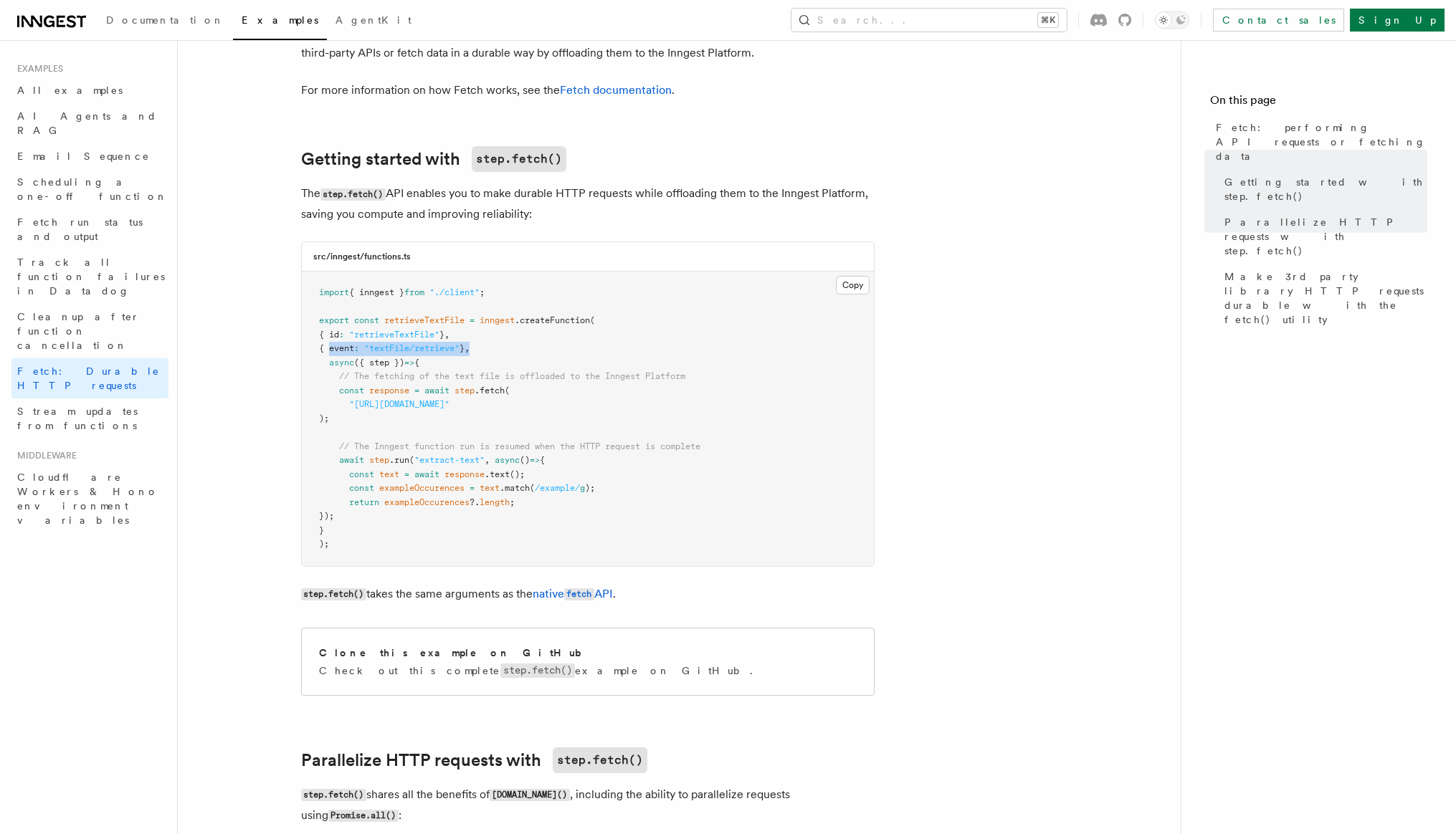
scroll to position [0, 0]
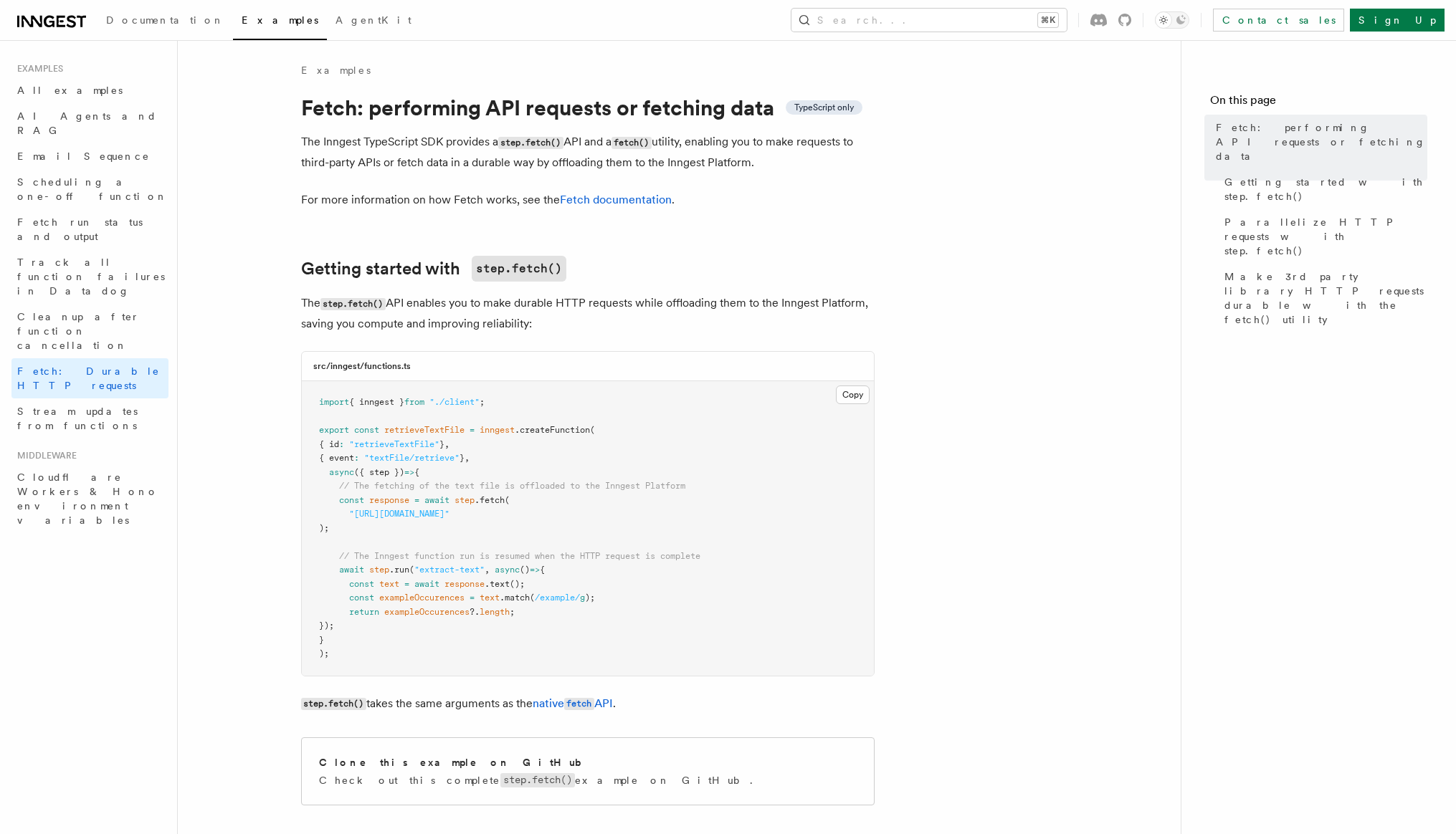
click at [648, 142] on code "fetch()" at bounding box center [632, 142] width 40 height 12
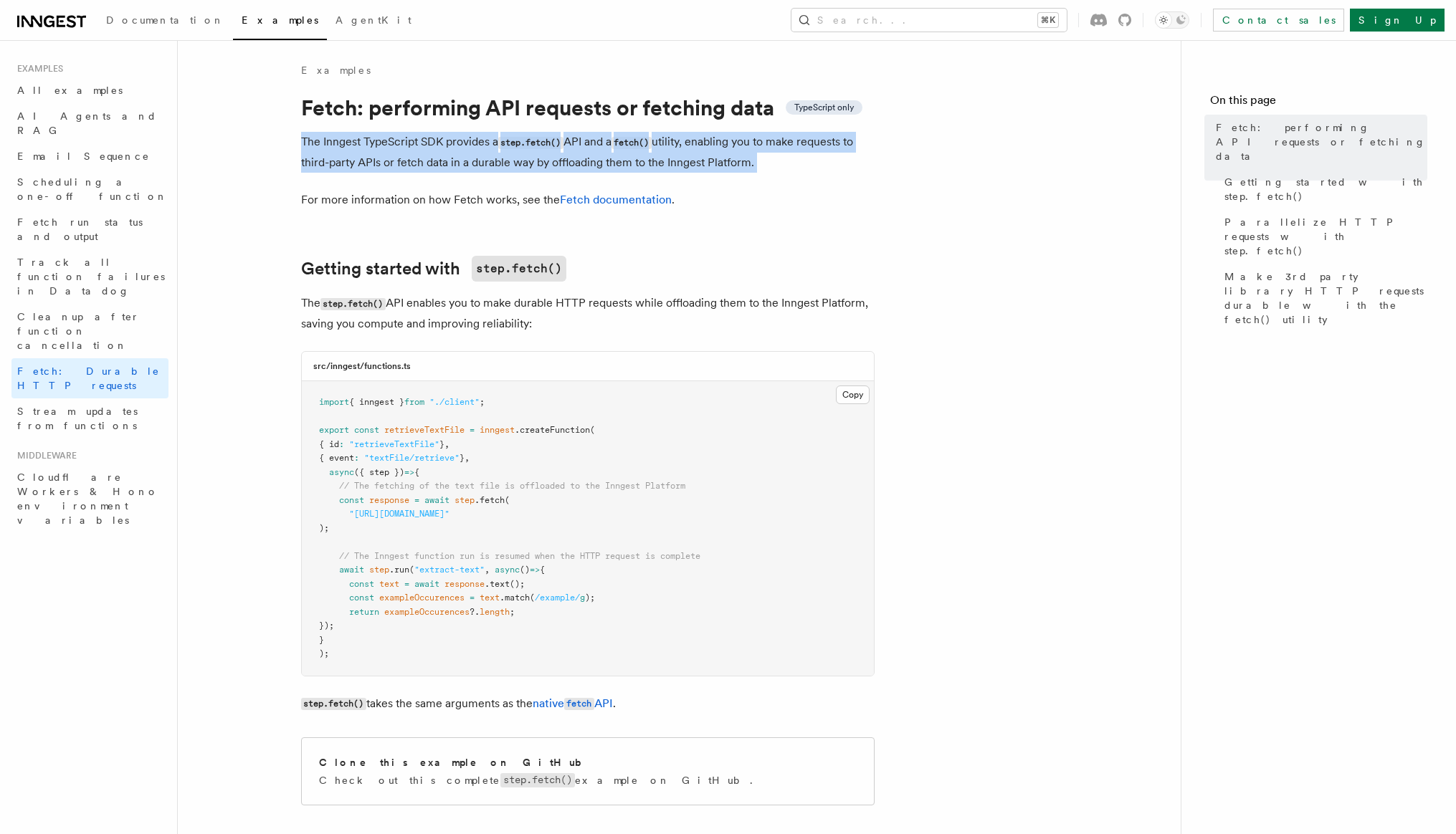
click at [648, 142] on code "fetch()" at bounding box center [632, 142] width 40 height 12
click at [336, 20] on span "AgentKit" at bounding box center [374, 20] width 76 height 11
click at [143, 15] on span "Documentation" at bounding box center [165, 20] width 118 height 11
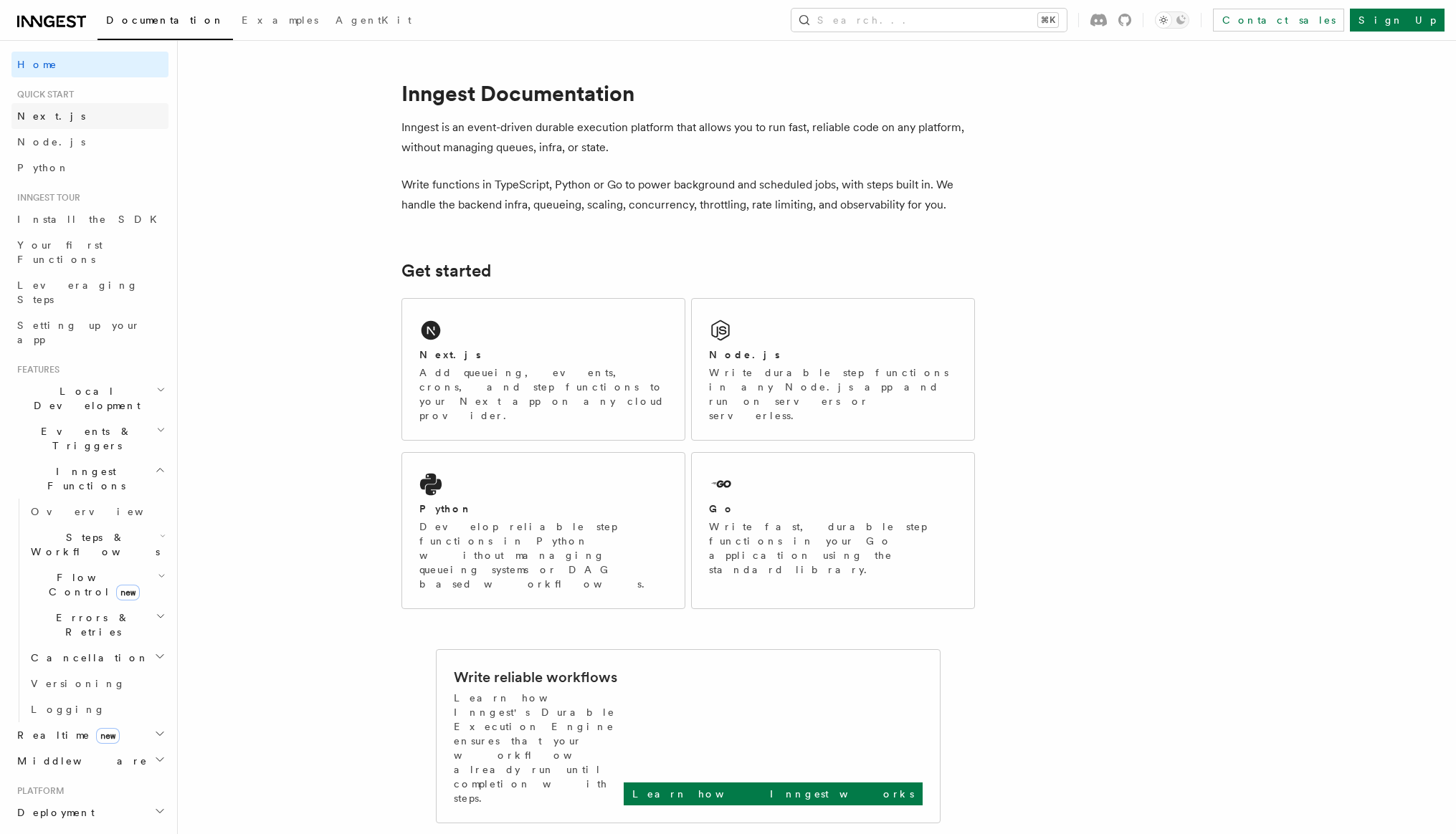
click at [62, 116] on link "Next.js" at bounding box center [90, 115] width 157 height 26
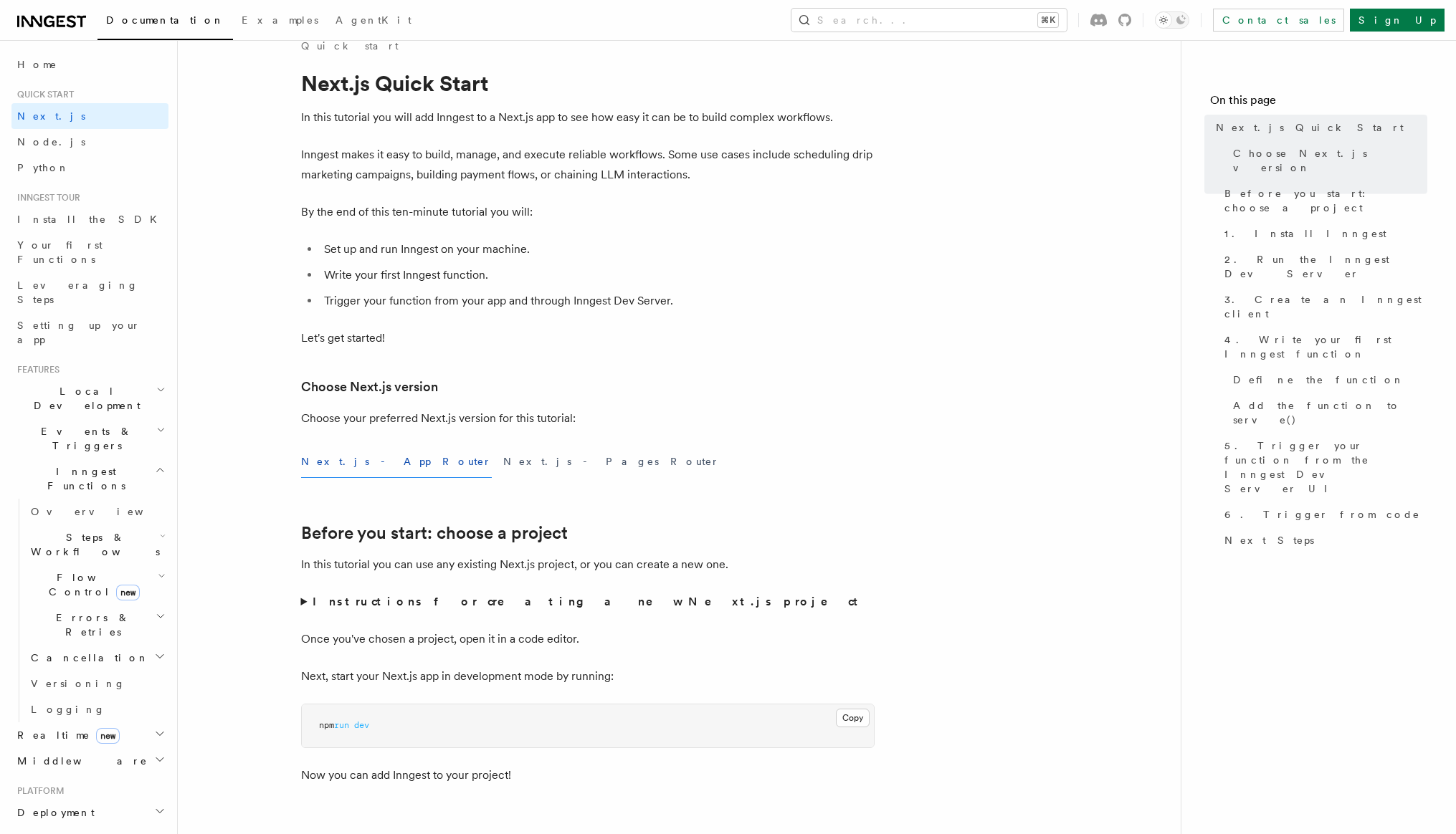
scroll to position [25, 0]
drag, startPoint x: 324, startPoint y: 253, endPoint x: 549, endPoint y: 249, distance: 225.0
click at [549, 249] on li "Set up and run Inngest on your machine." at bounding box center [596, 248] width 554 height 20
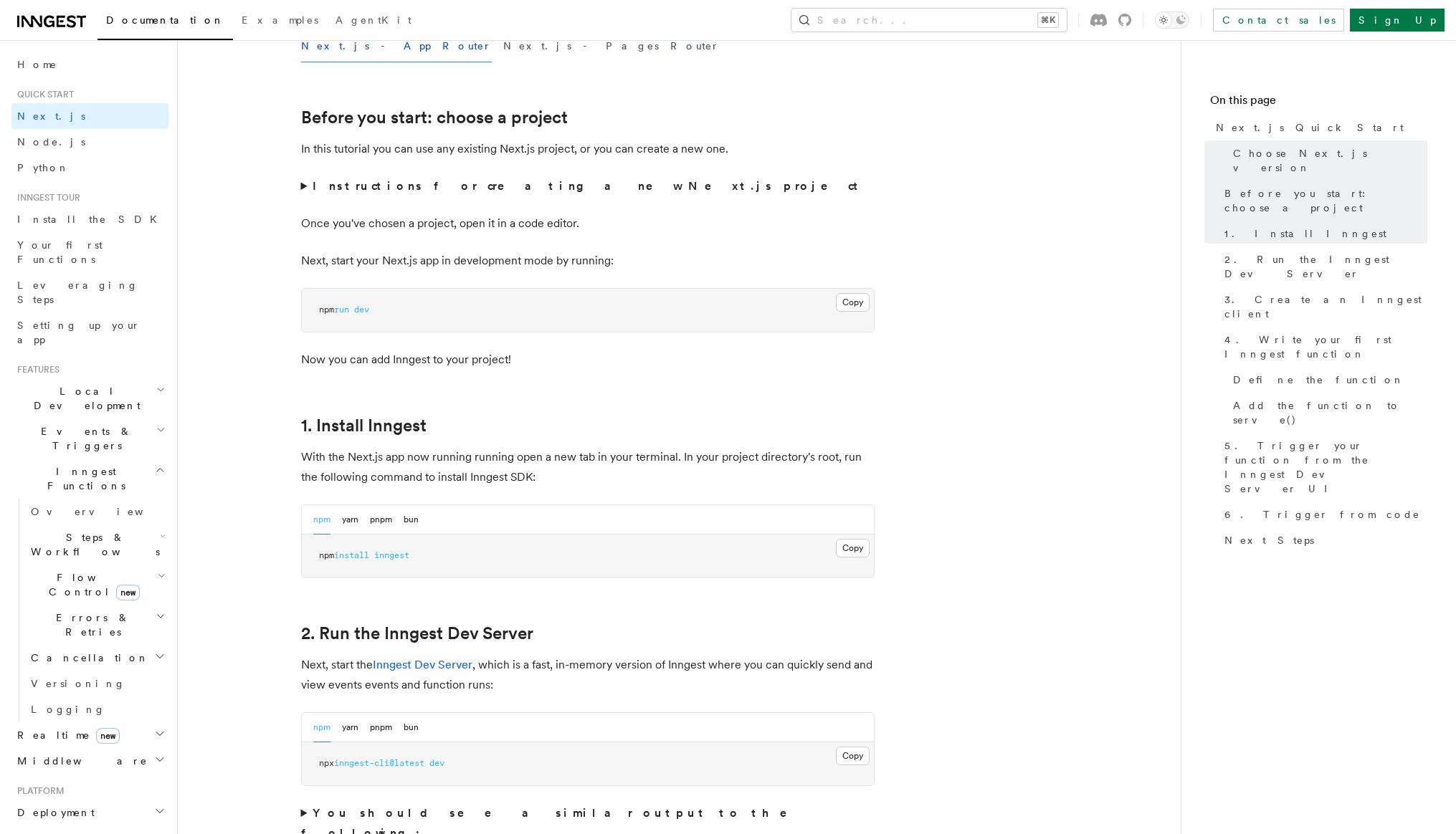
scroll to position [452, 0]
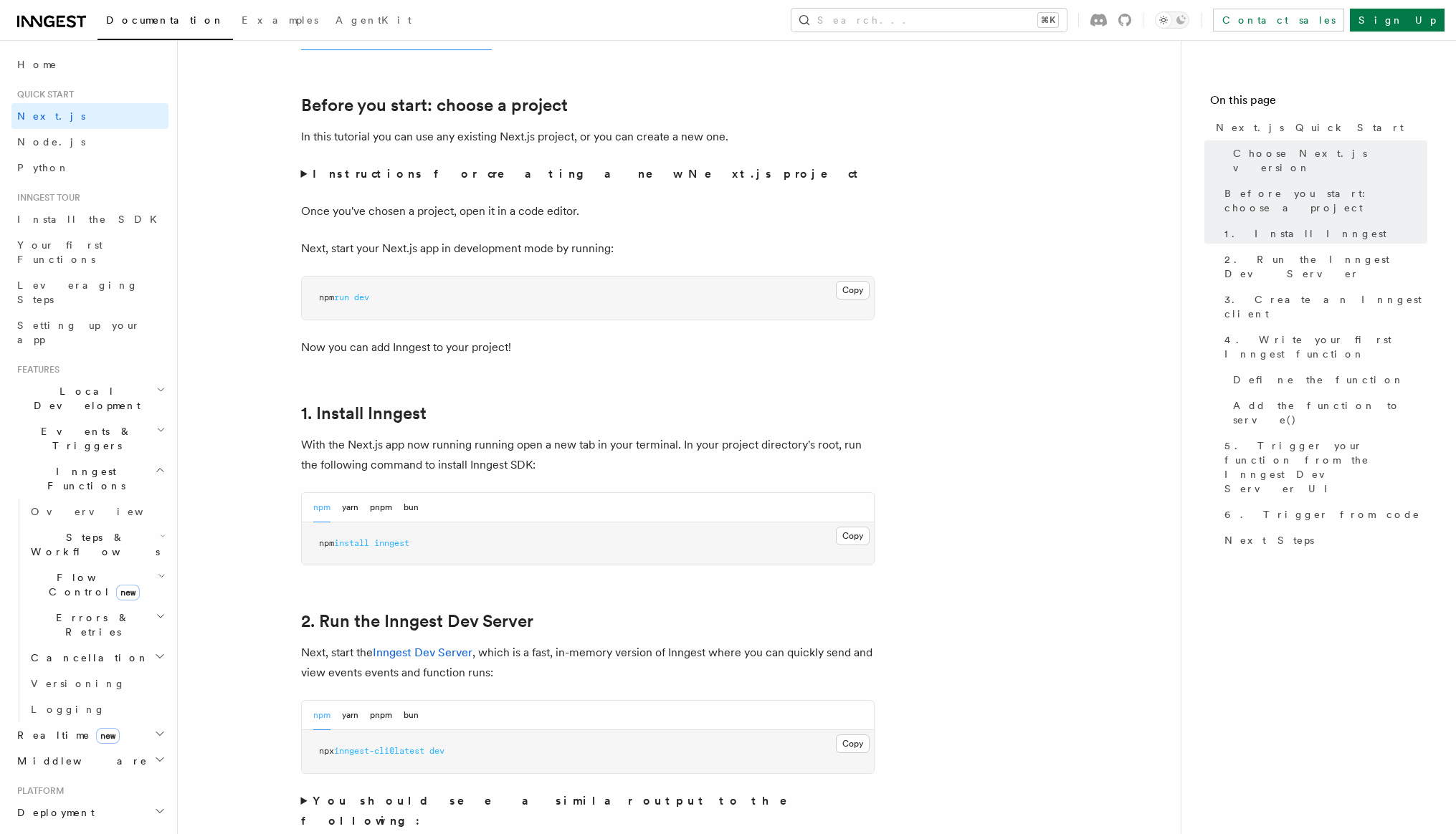
click at [517, 319] on div "Copy Copied npm run dev" at bounding box center [587, 298] width 573 height 45
click at [481, 175] on strong "Instructions for creating a new Next.js project" at bounding box center [589, 174] width 551 height 13
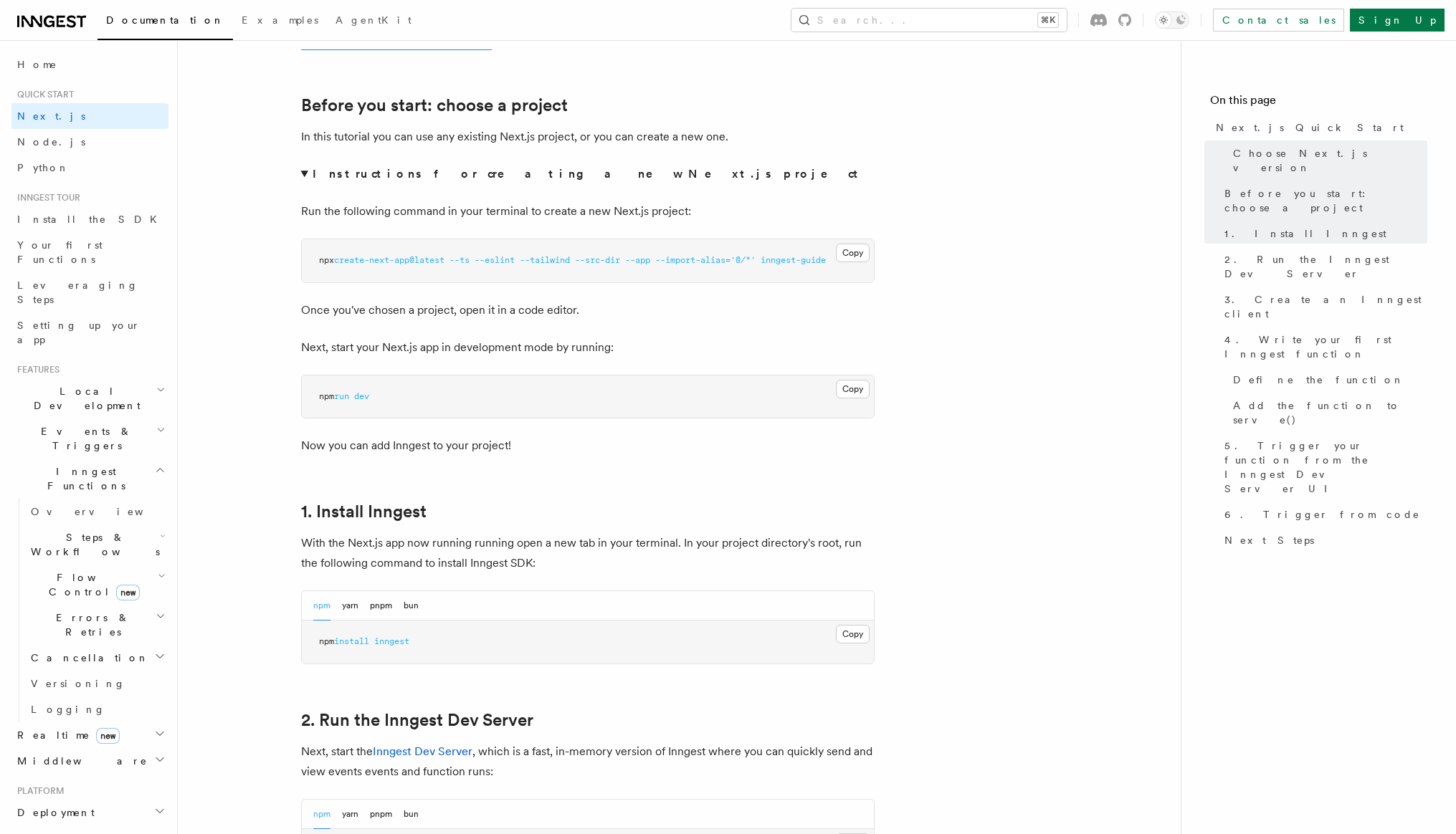
click at [481, 175] on strong "Instructions for creating a new Next.js project" at bounding box center [589, 174] width 551 height 13
